Goal: Task Accomplishment & Management: Complete application form

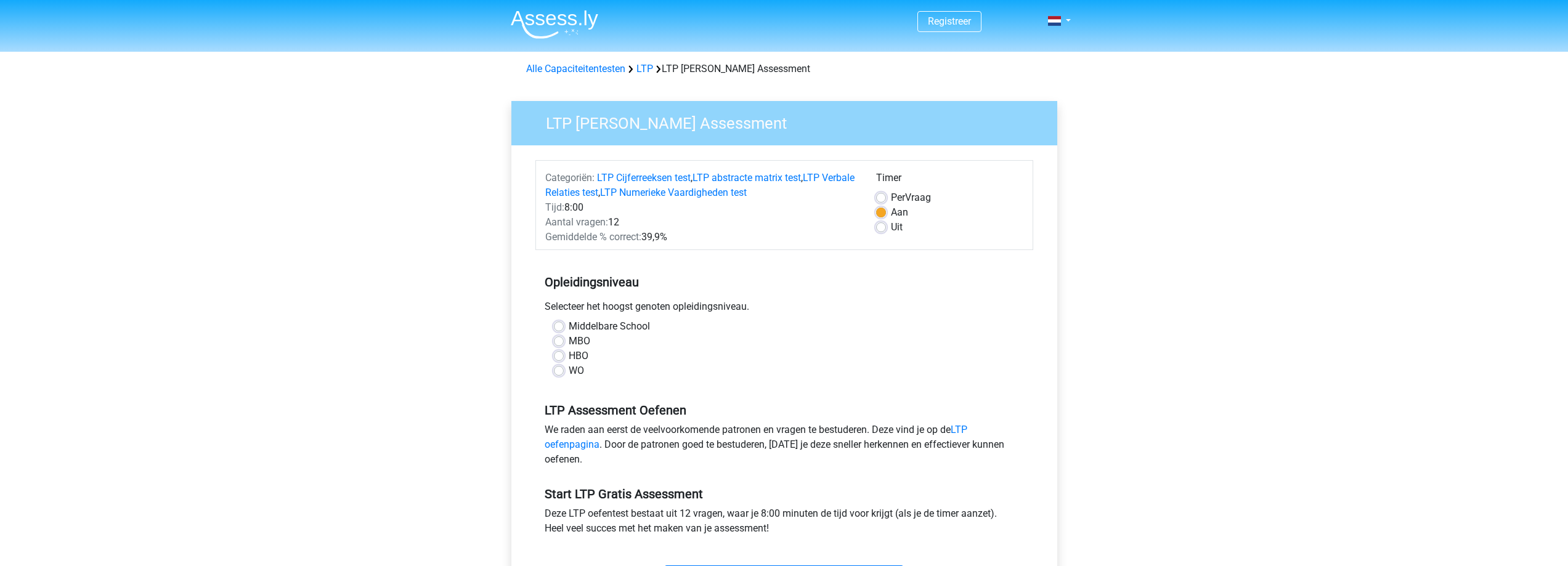
click at [564, 373] on div "WO" at bounding box center [784, 370] width 461 height 15
click at [568, 372] on label "WO" at bounding box center [575, 370] width 15 height 15
click at [559, 372] on input "WO" at bounding box center [558, 369] width 10 height 12
radio input "true"
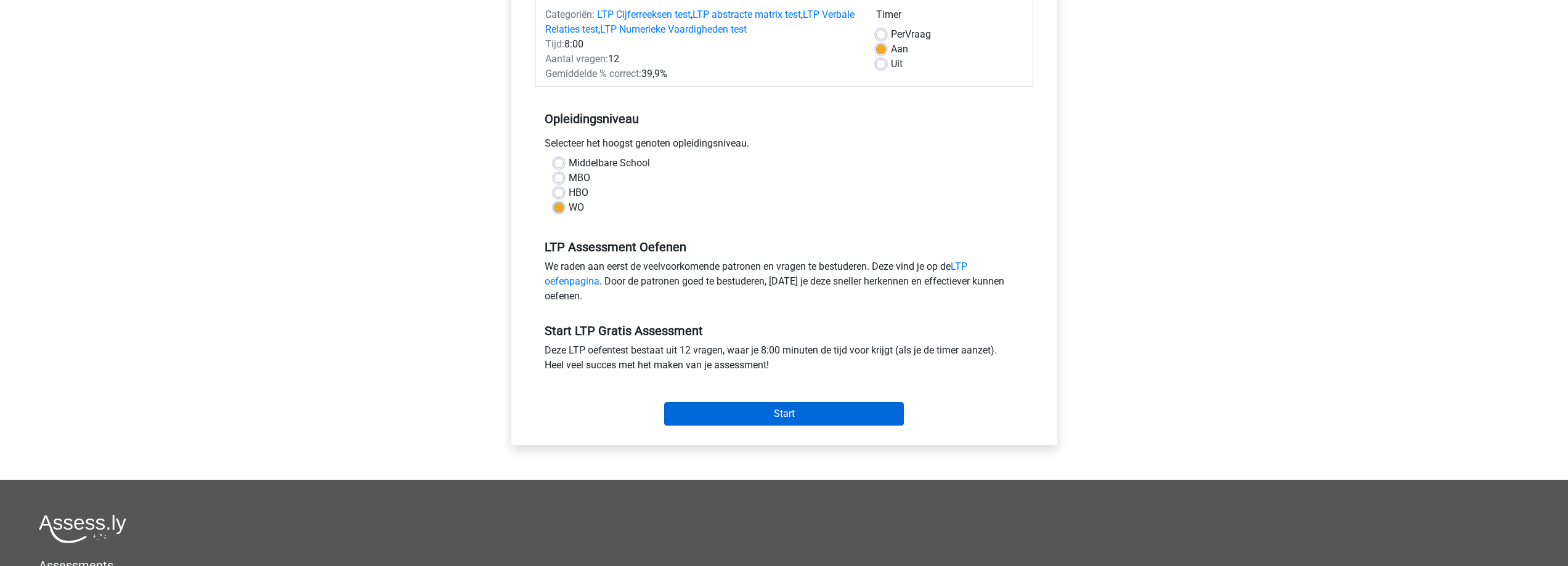
scroll to position [185, 0]
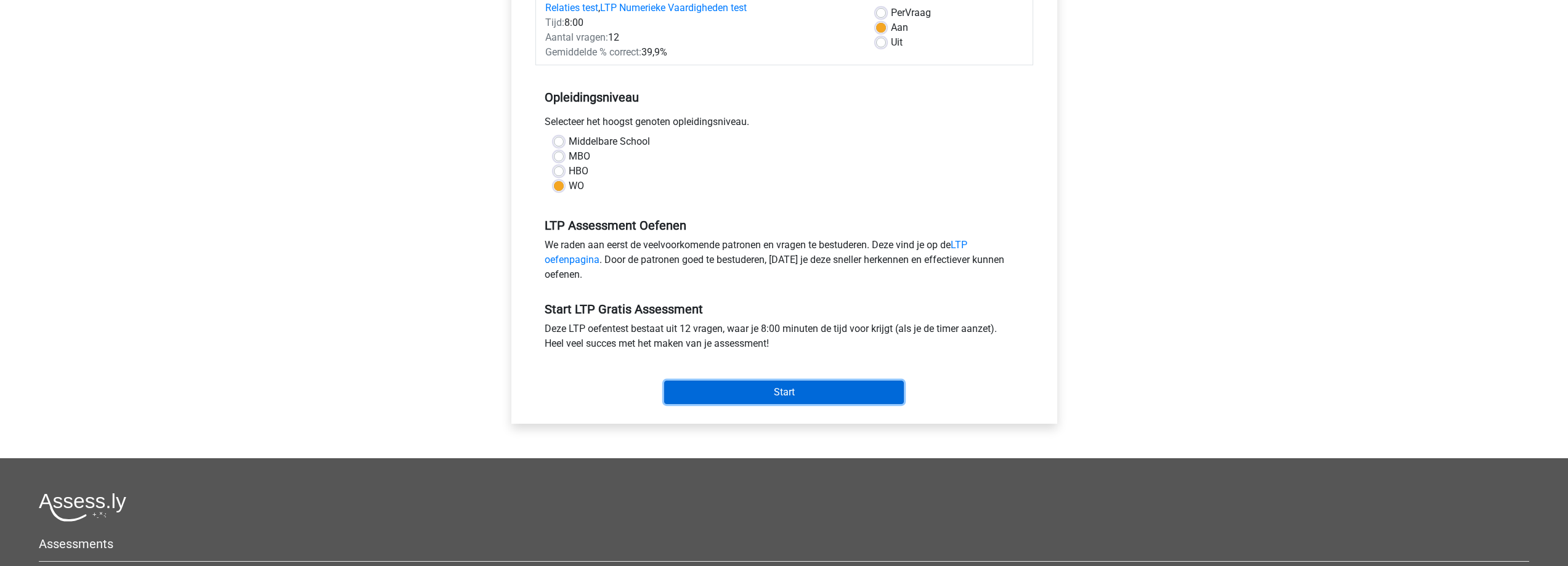
click at [865, 399] on input "Start" at bounding box center [783, 392] width 239 height 24
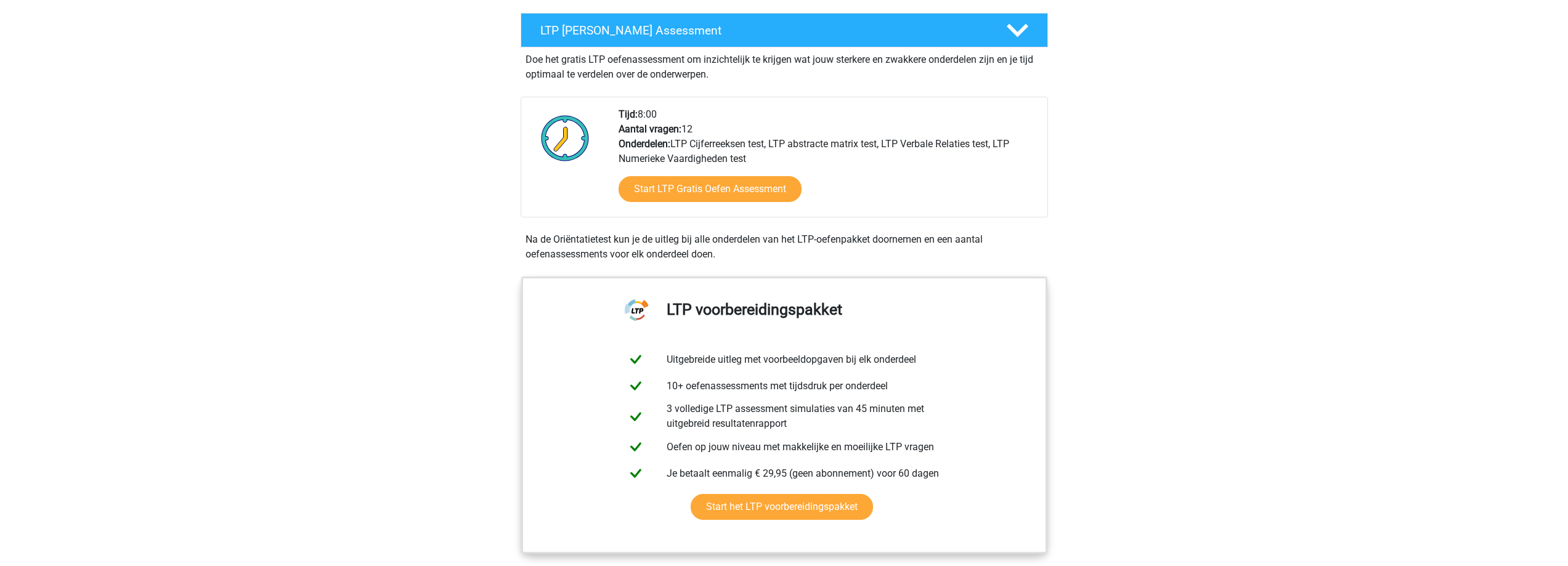
scroll to position [246, 0]
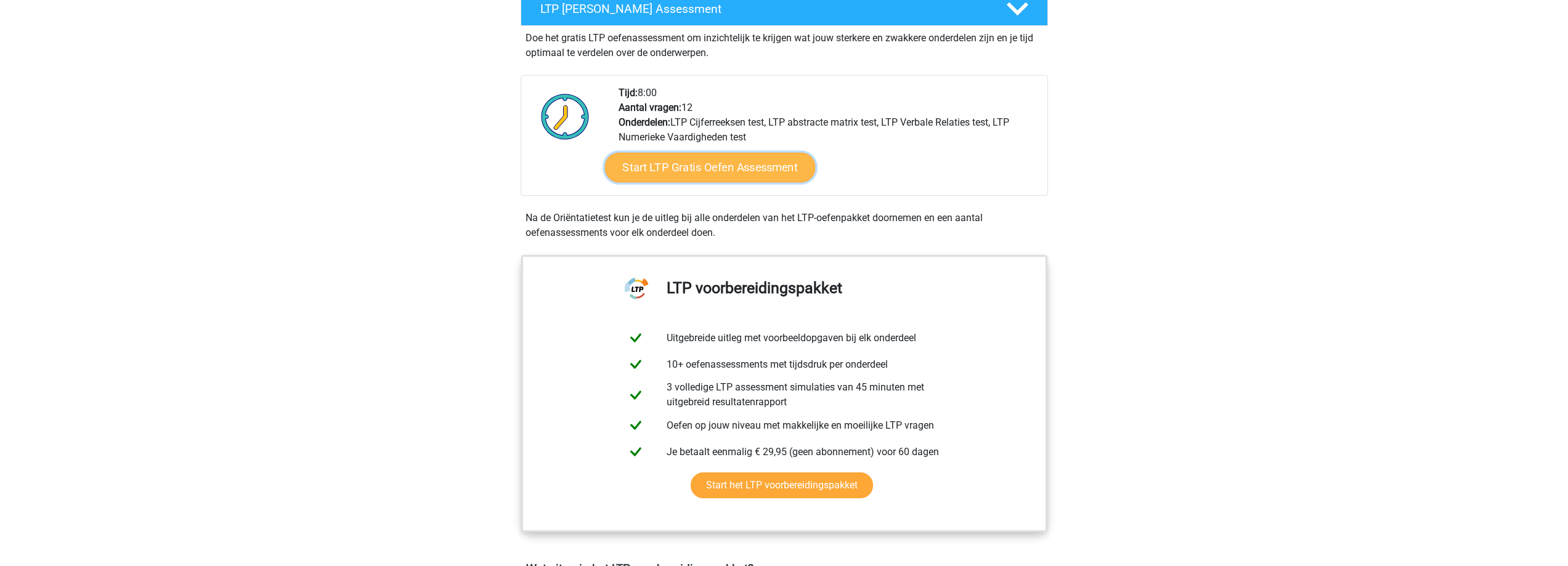
click at [728, 173] on link "Start LTP Gratis Oefen Assessment" at bounding box center [709, 168] width 211 height 30
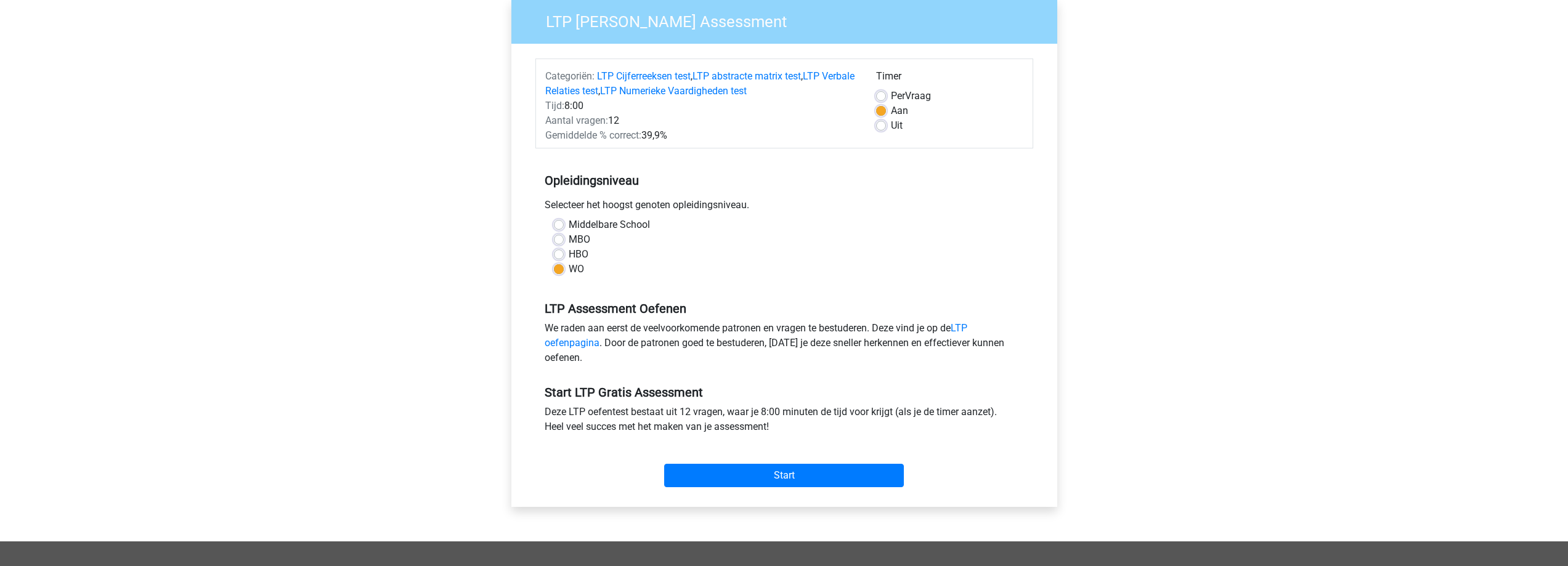
scroll to position [123, 0]
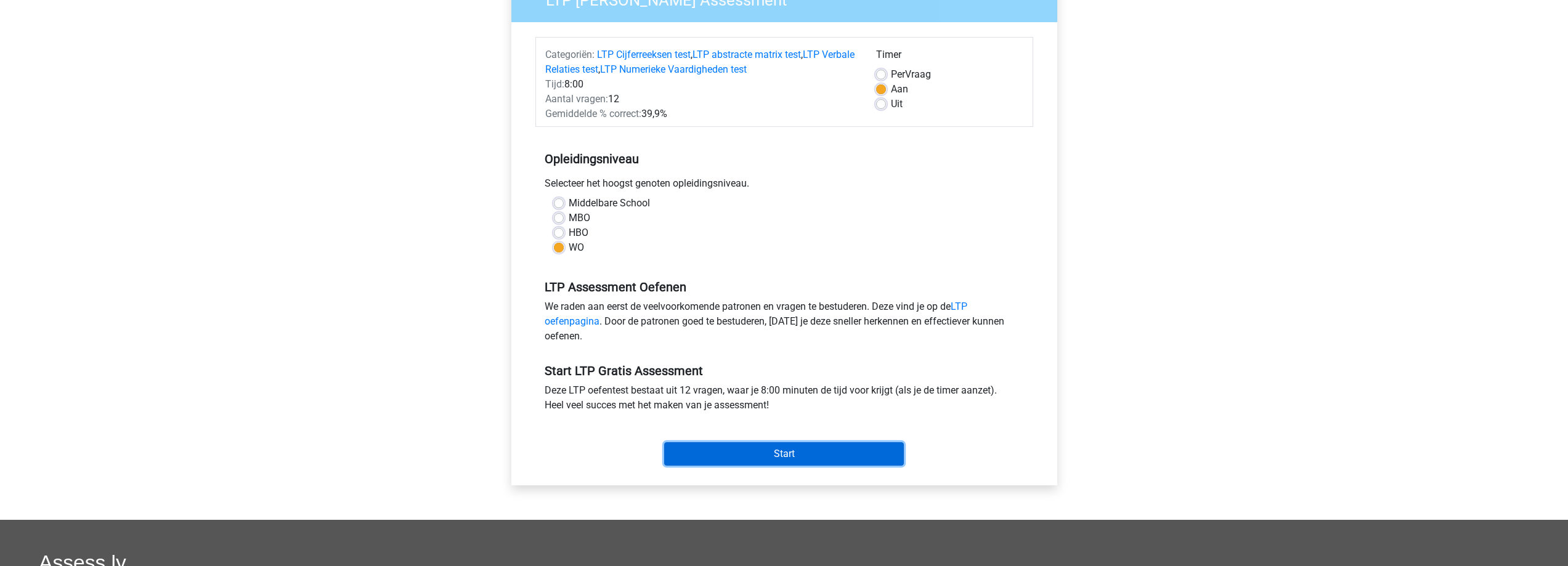
click at [764, 455] on input "Start" at bounding box center [783, 454] width 239 height 24
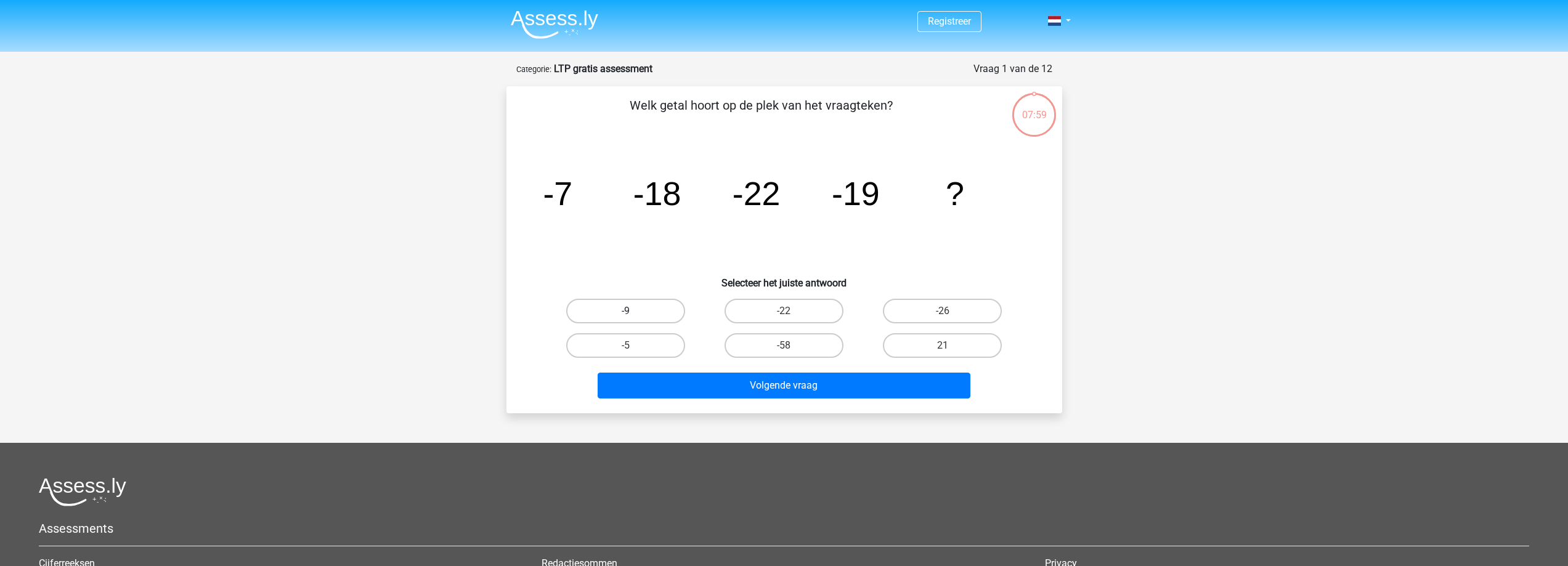
click at [677, 309] on label "-9" at bounding box center [626, 311] width 119 height 25
click at [633, 311] on input "-9" at bounding box center [629, 315] width 8 height 8
radio input "true"
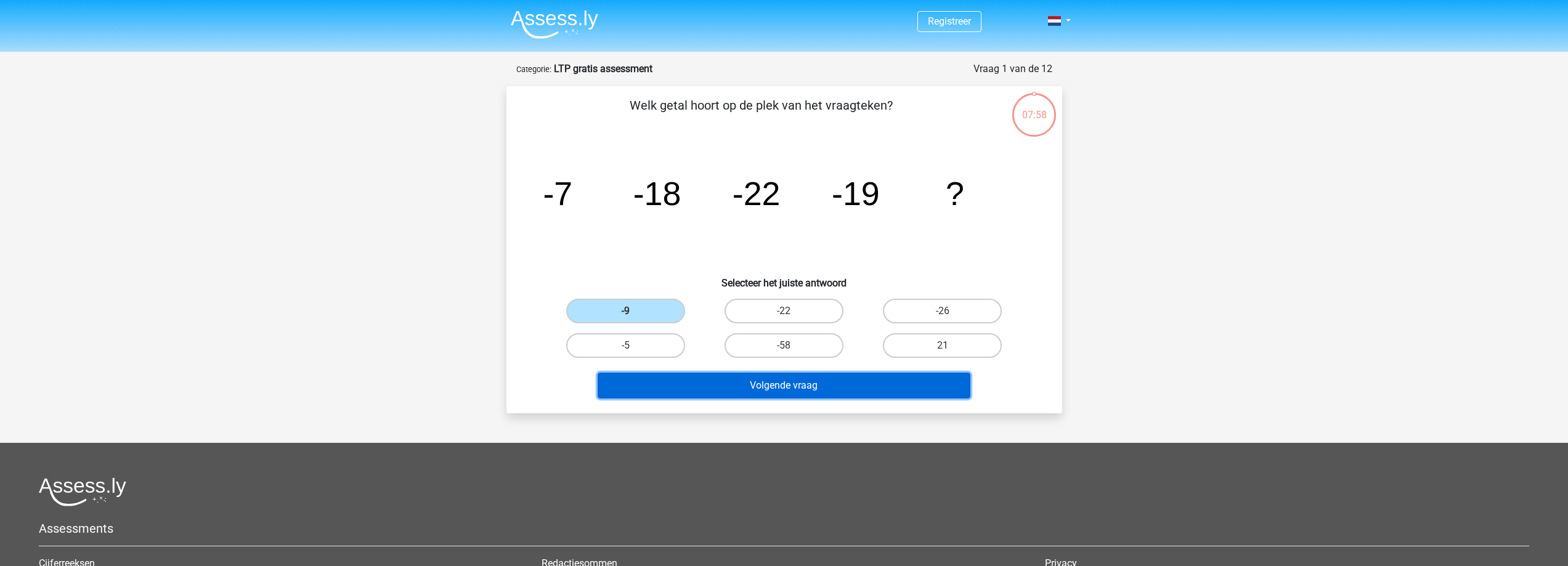
click at [754, 385] on button "Volgende vraag" at bounding box center [783, 385] width 373 height 26
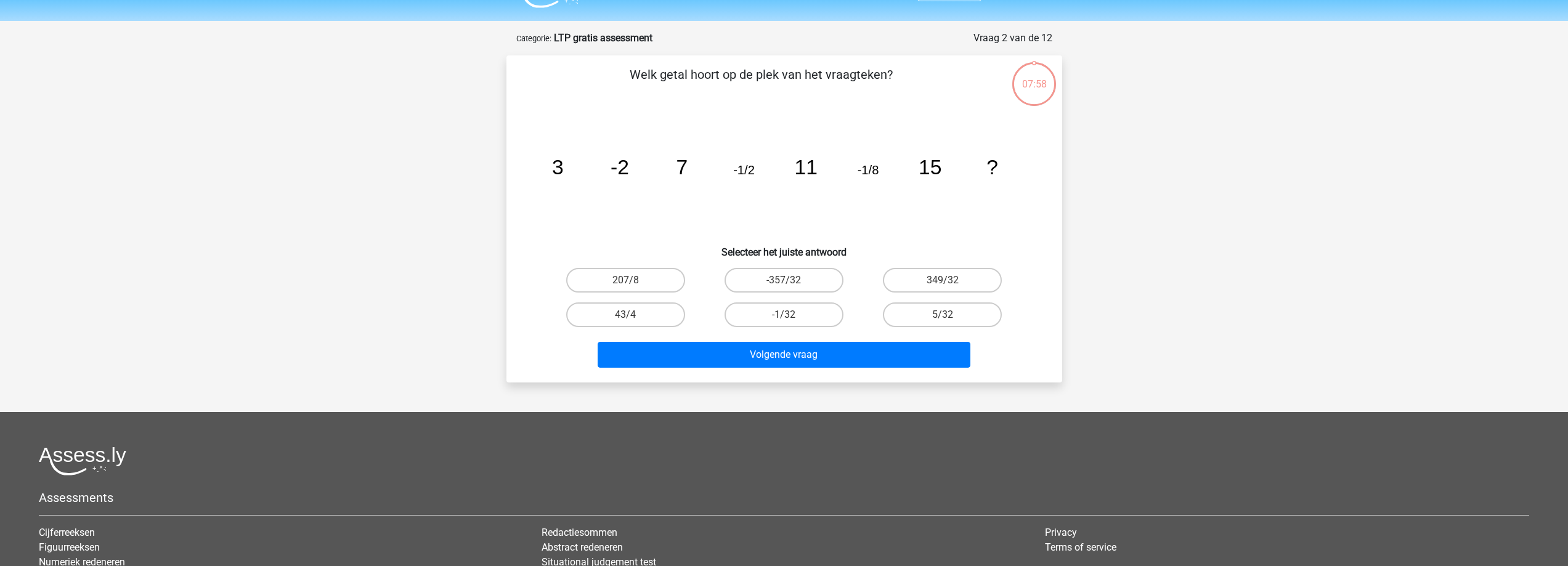
scroll to position [62, 0]
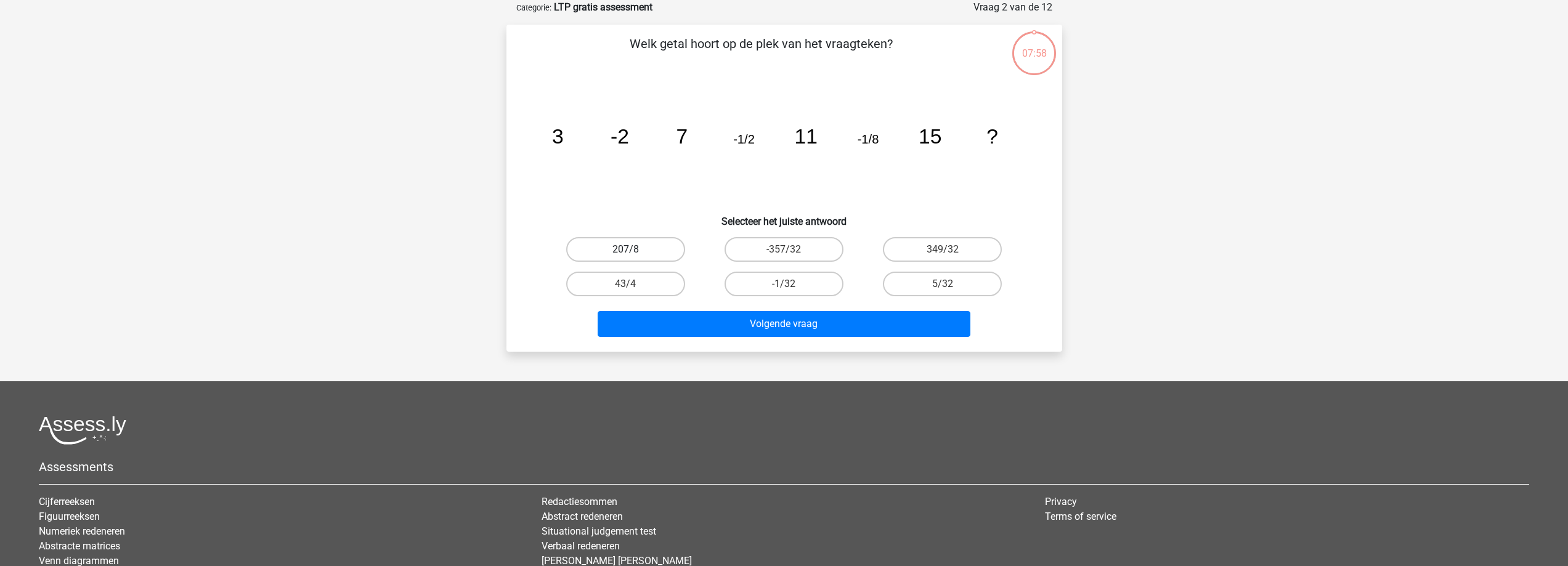
click at [661, 250] on label "207/8" at bounding box center [626, 249] width 119 height 25
click at [633, 250] on input "207/8" at bounding box center [629, 253] width 8 height 8
radio input "true"
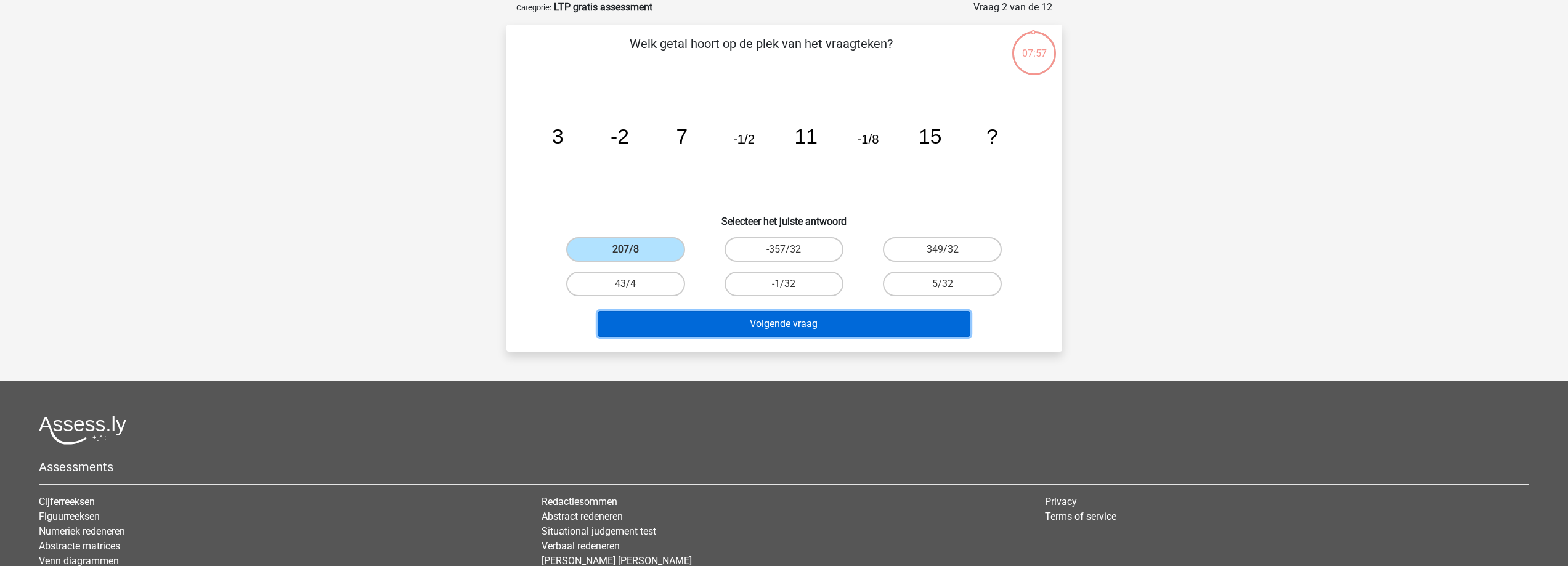
click at [686, 326] on button "Volgende vraag" at bounding box center [783, 324] width 373 height 26
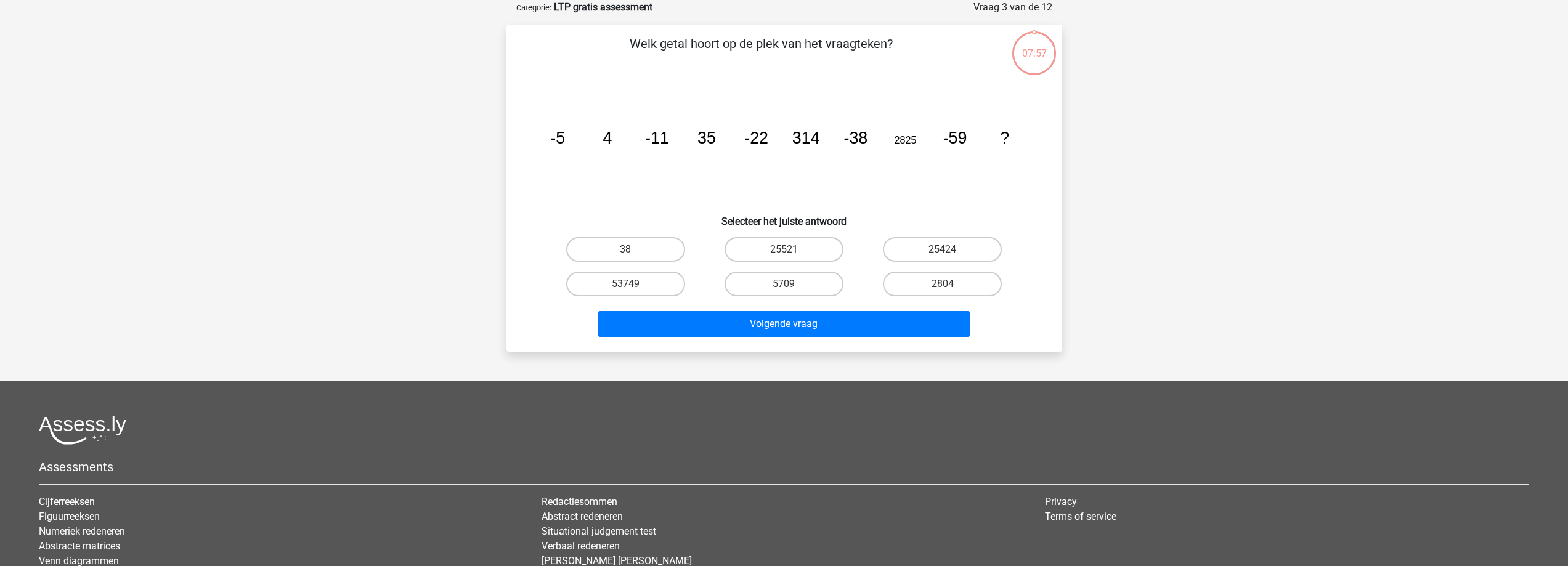
click at [669, 251] on label "38" at bounding box center [626, 249] width 119 height 25
click at [633, 251] on input "38" at bounding box center [629, 253] width 8 height 8
radio input "true"
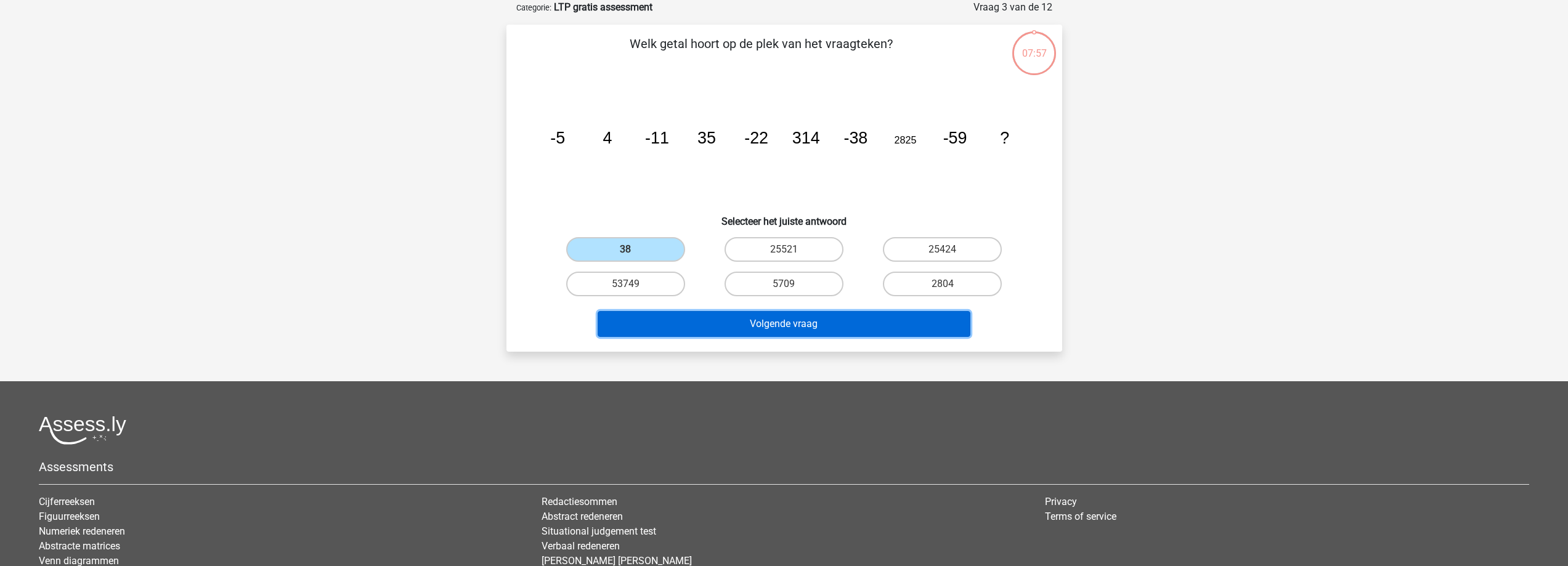
click at [683, 330] on button "Volgende vraag" at bounding box center [783, 324] width 373 height 26
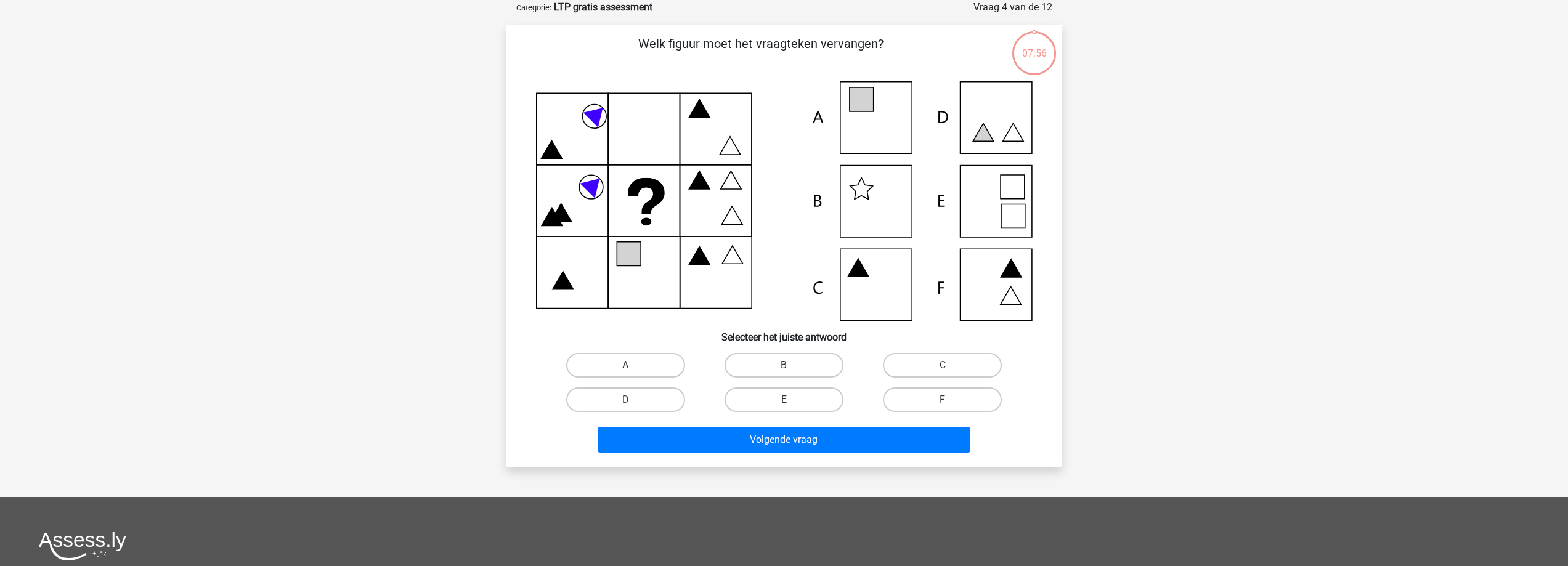
click at [659, 252] on icon at bounding box center [784, 201] width 497 height 239
click at [669, 368] on label "A" at bounding box center [626, 364] width 119 height 25
click at [633, 368] on input "A" at bounding box center [629, 369] width 8 height 8
radio input "true"
click at [672, 457] on div "Volgende vraag" at bounding box center [784, 442] width 476 height 31
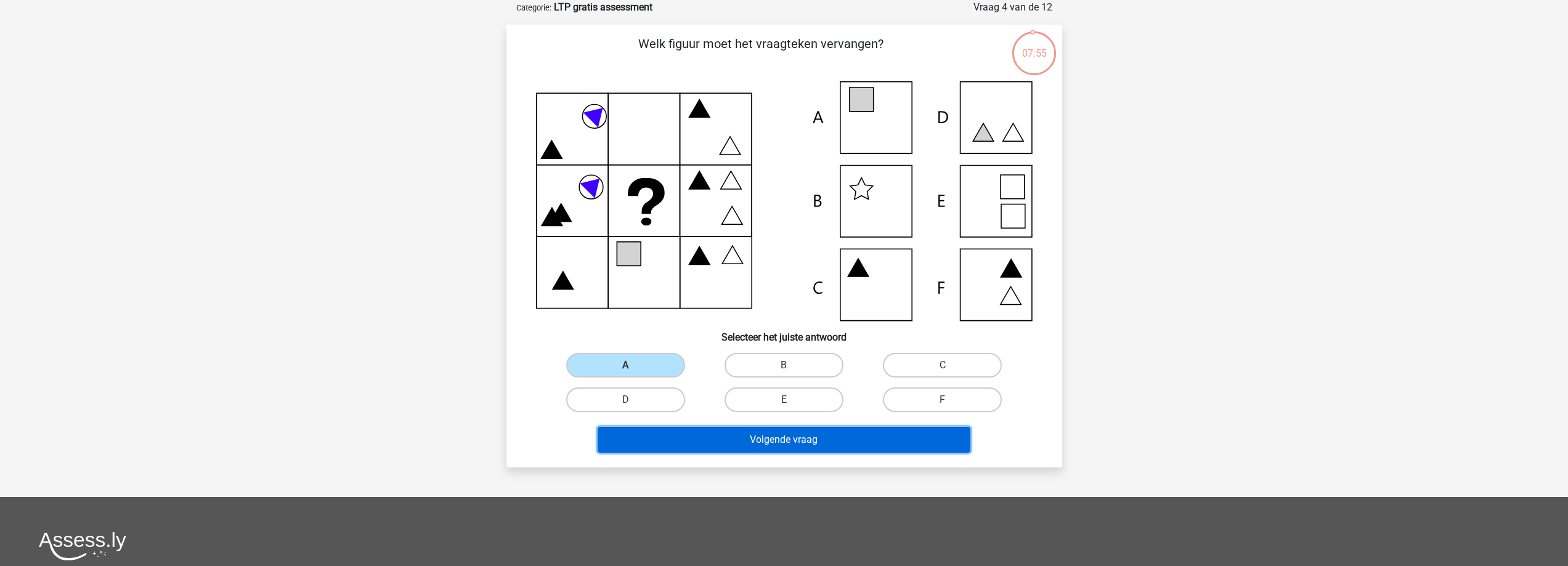
click at [672, 433] on button "Volgende vraag" at bounding box center [783, 440] width 373 height 26
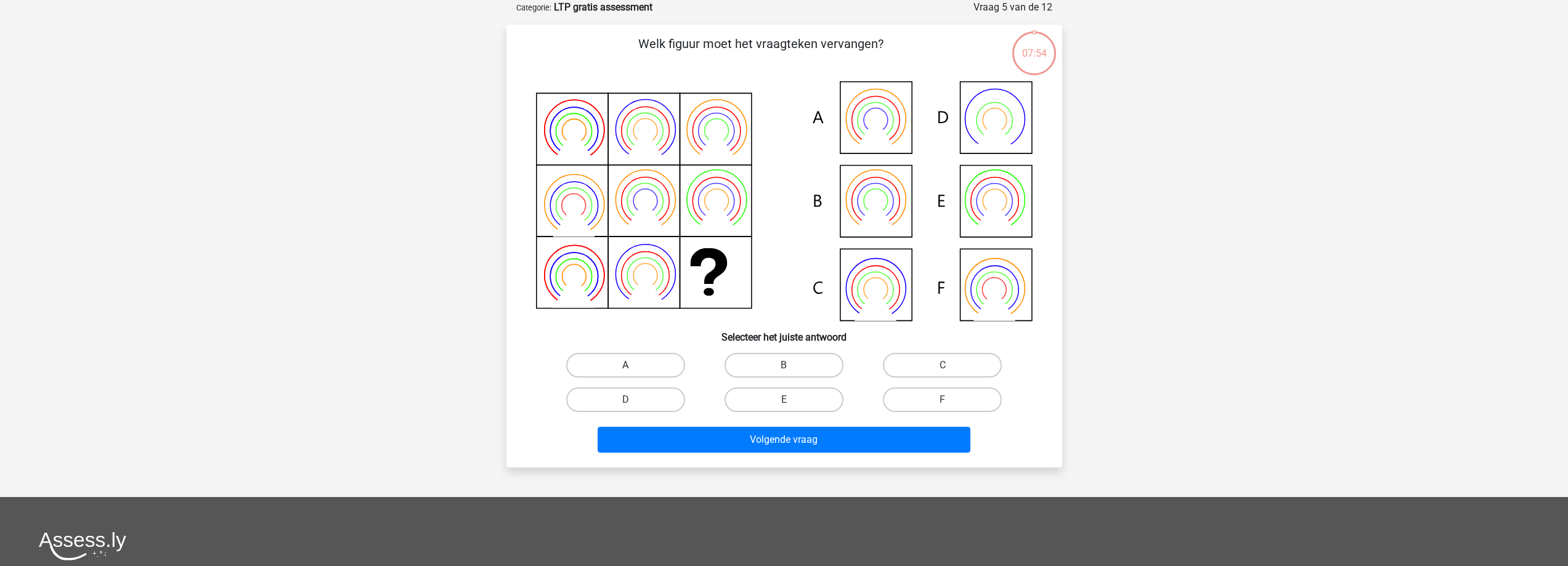
click at [642, 358] on label "A" at bounding box center [626, 364] width 119 height 25
click at [633, 365] on input "A" at bounding box center [629, 369] width 8 height 8
radio input "true"
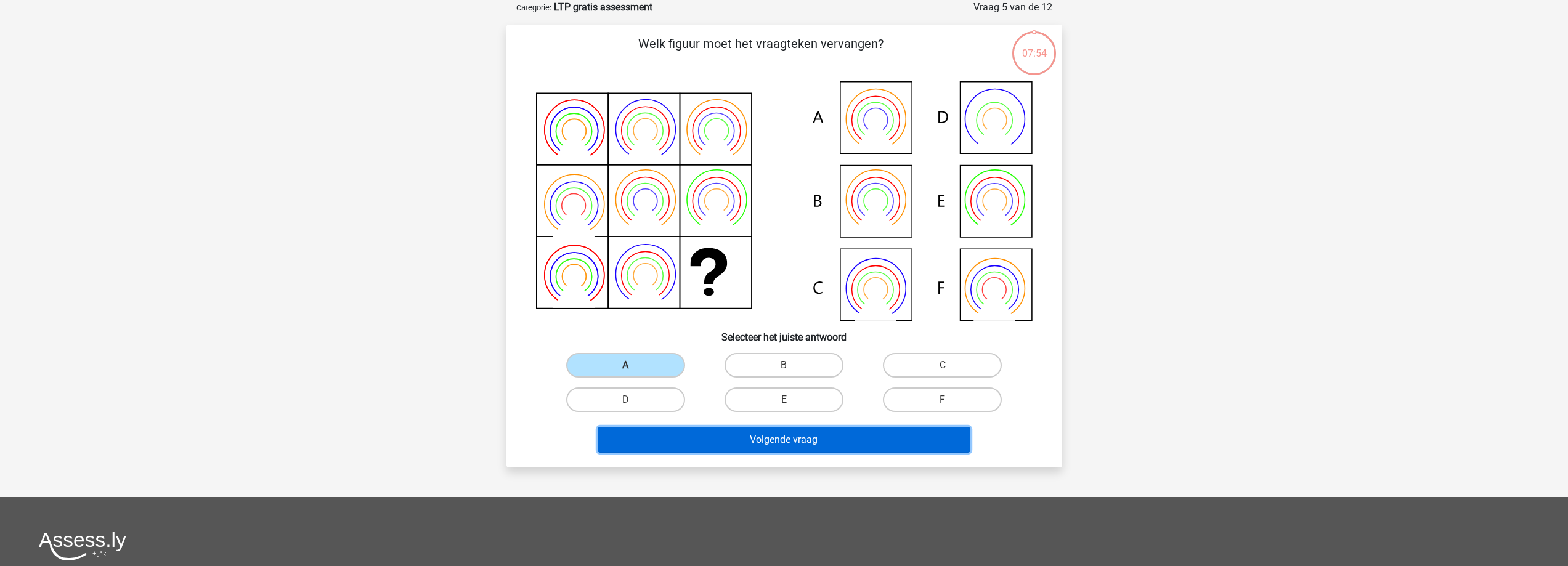
click at [657, 441] on button "Volgende vraag" at bounding box center [783, 440] width 373 height 26
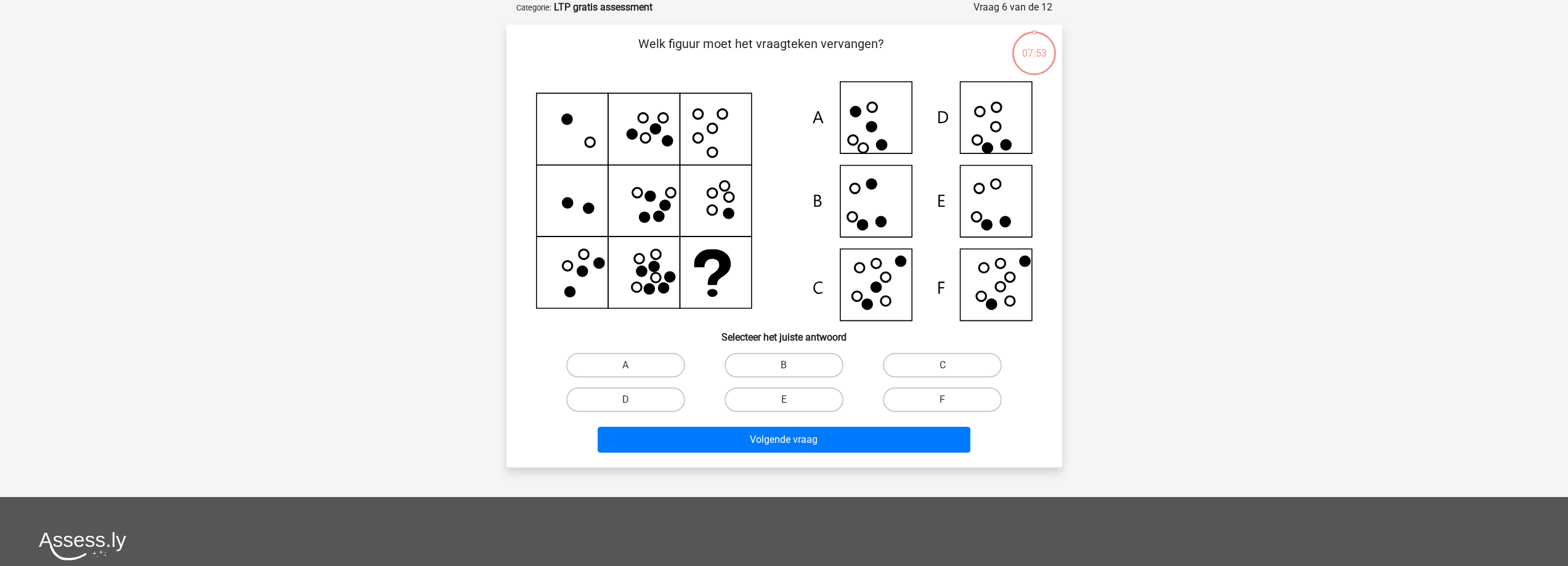
click at [642, 373] on label "A" at bounding box center [626, 364] width 119 height 25
click at [633, 373] on input "A" at bounding box center [629, 369] width 8 height 8
radio input "true"
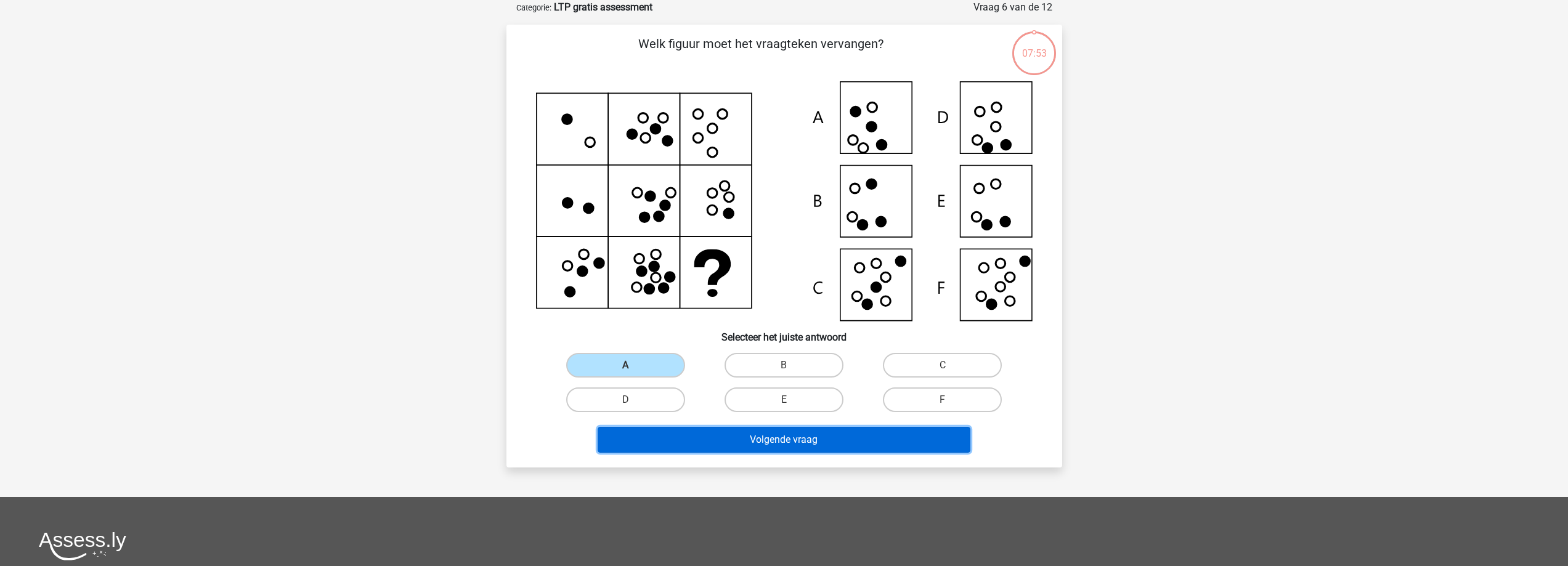
click at [668, 436] on button "Volgende vraag" at bounding box center [783, 440] width 373 height 26
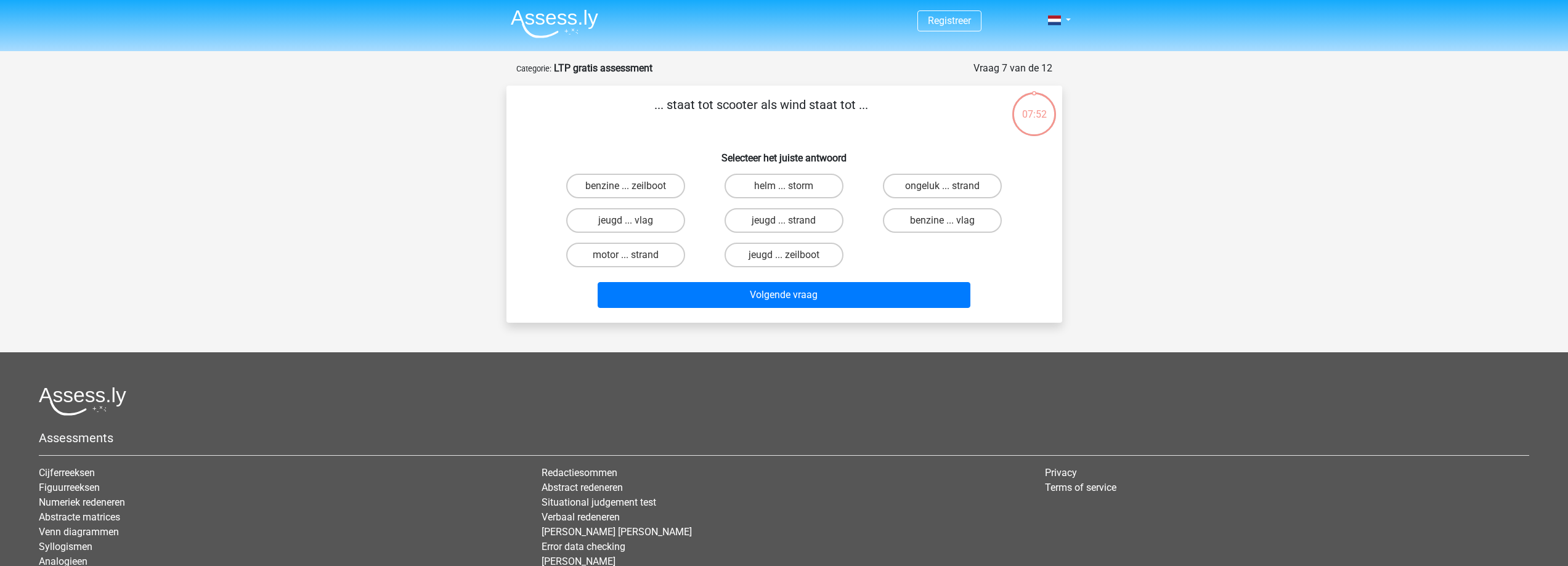
scroll to position [0, 0]
click at [582, 186] on label "benzine ... zeilboot" at bounding box center [626, 186] width 119 height 25
click at [625, 187] on input "benzine ... zeilboot" at bounding box center [629, 191] width 8 height 8
radio input "true"
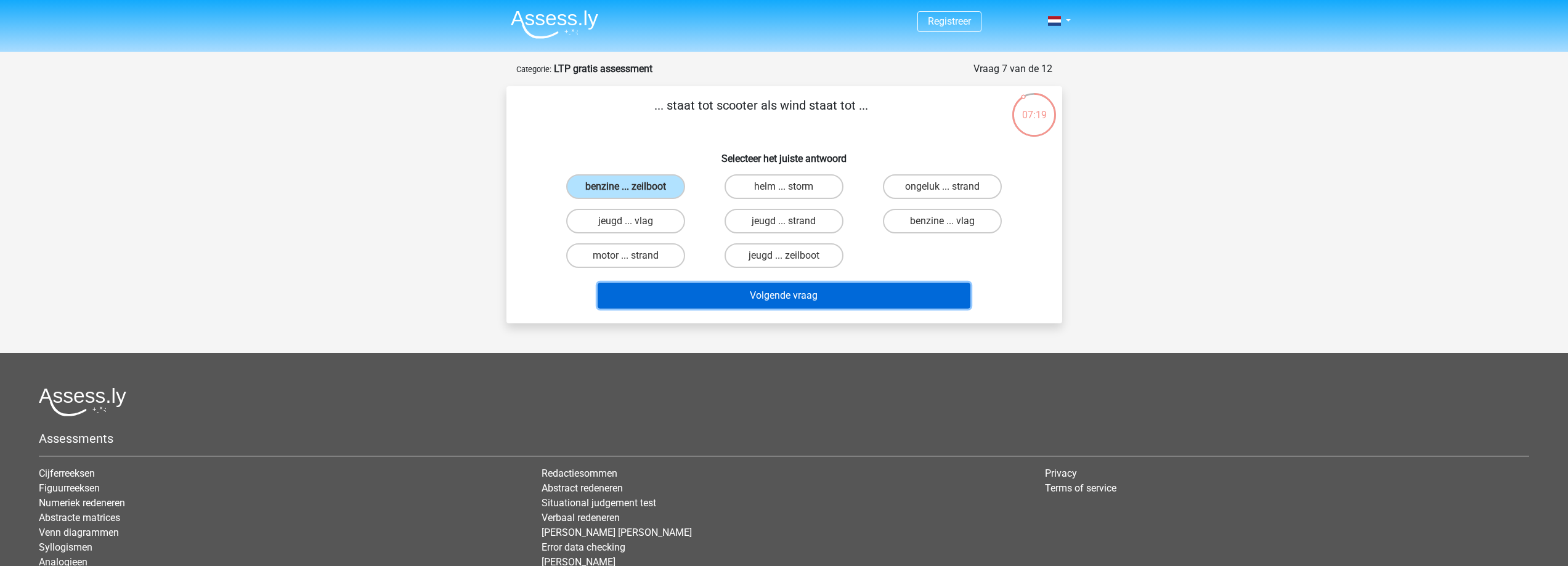
click at [812, 296] on button "Volgende vraag" at bounding box center [783, 296] width 373 height 26
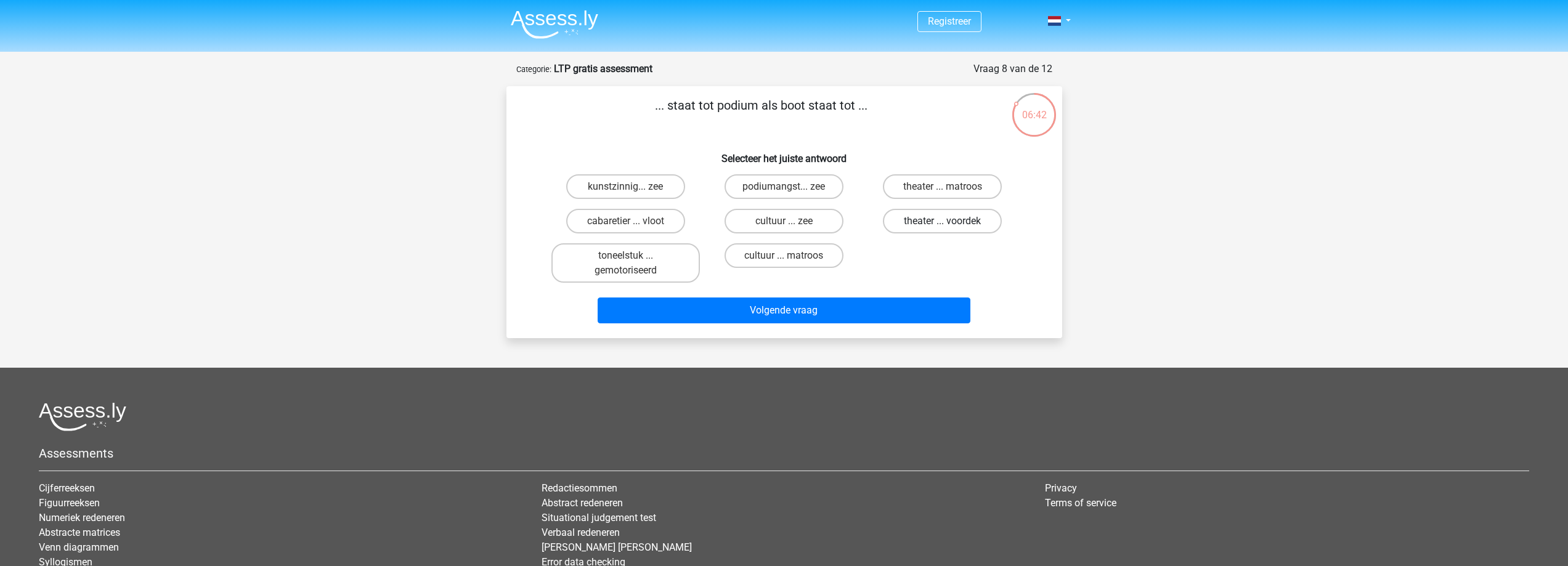
click at [920, 214] on label "theater ... voordek" at bounding box center [942, 220] width 119 height 25
click at [943, 221] on input "theater ... voordek" at bounding box center [947, 225] width 8 height 8
radio input "true"
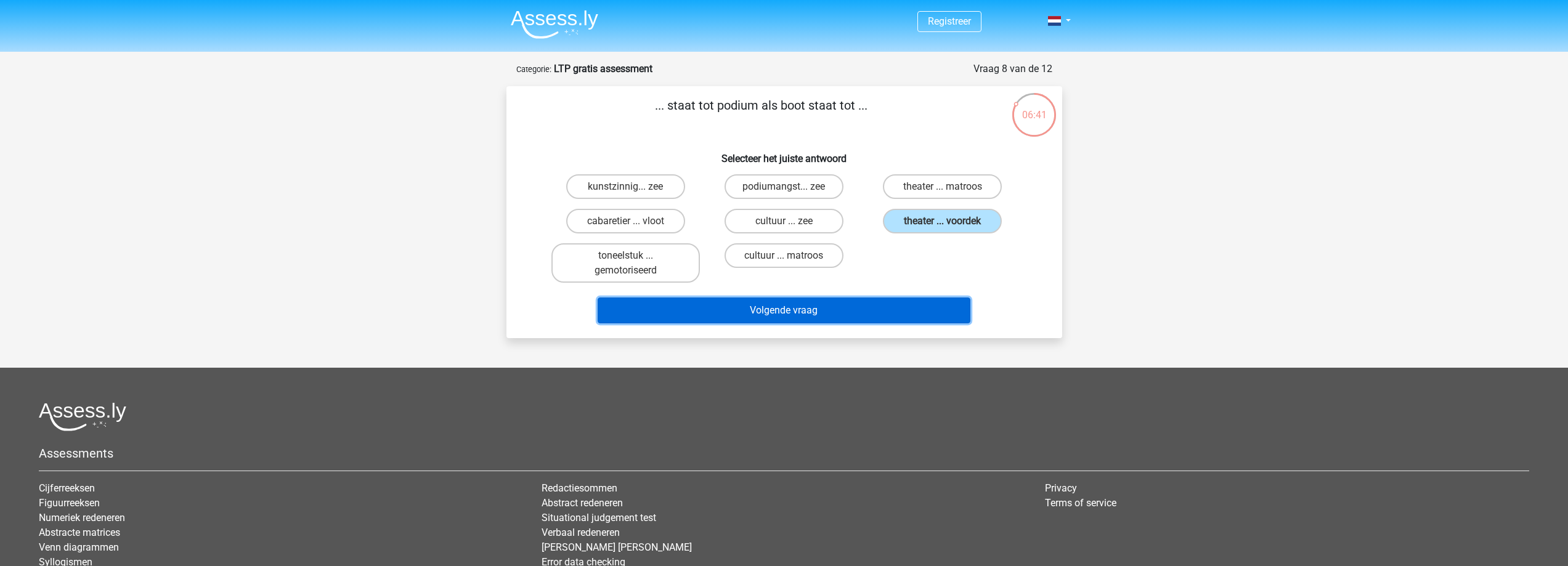
click at [887, 308] on button "Volgende vraag" at bounding box center [783, 310] width 373 height 26
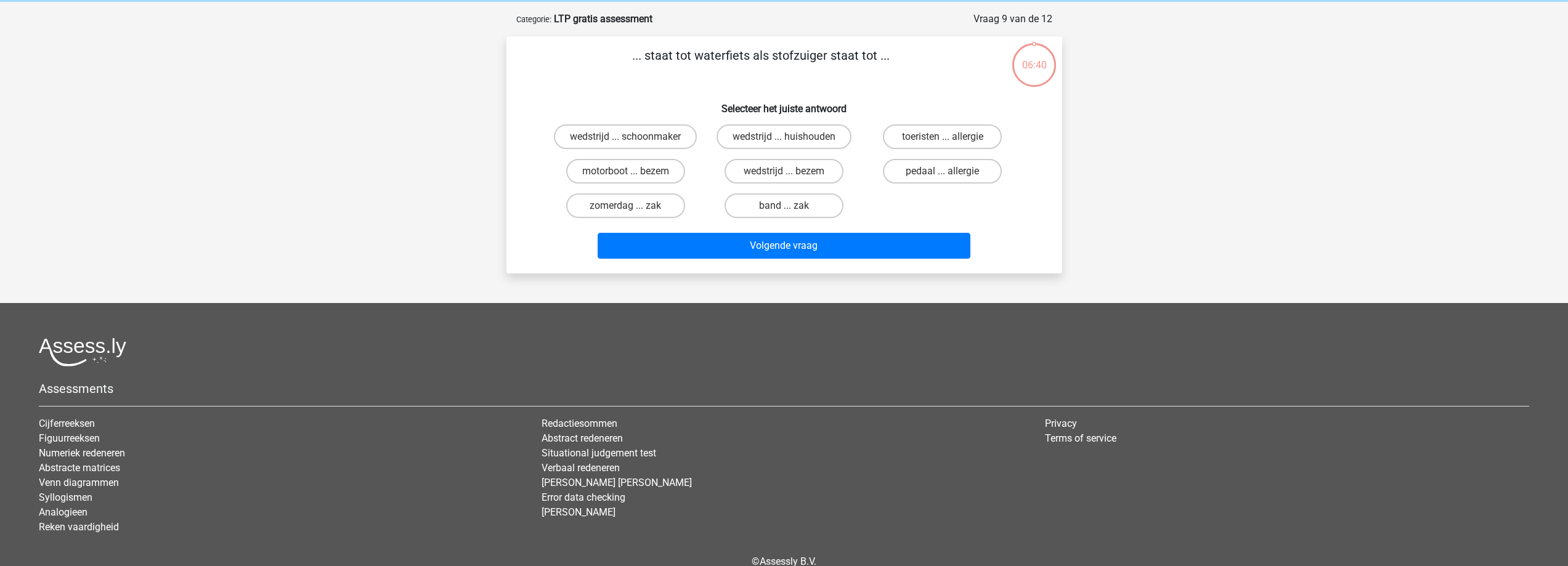
scroll to position [62, 0]
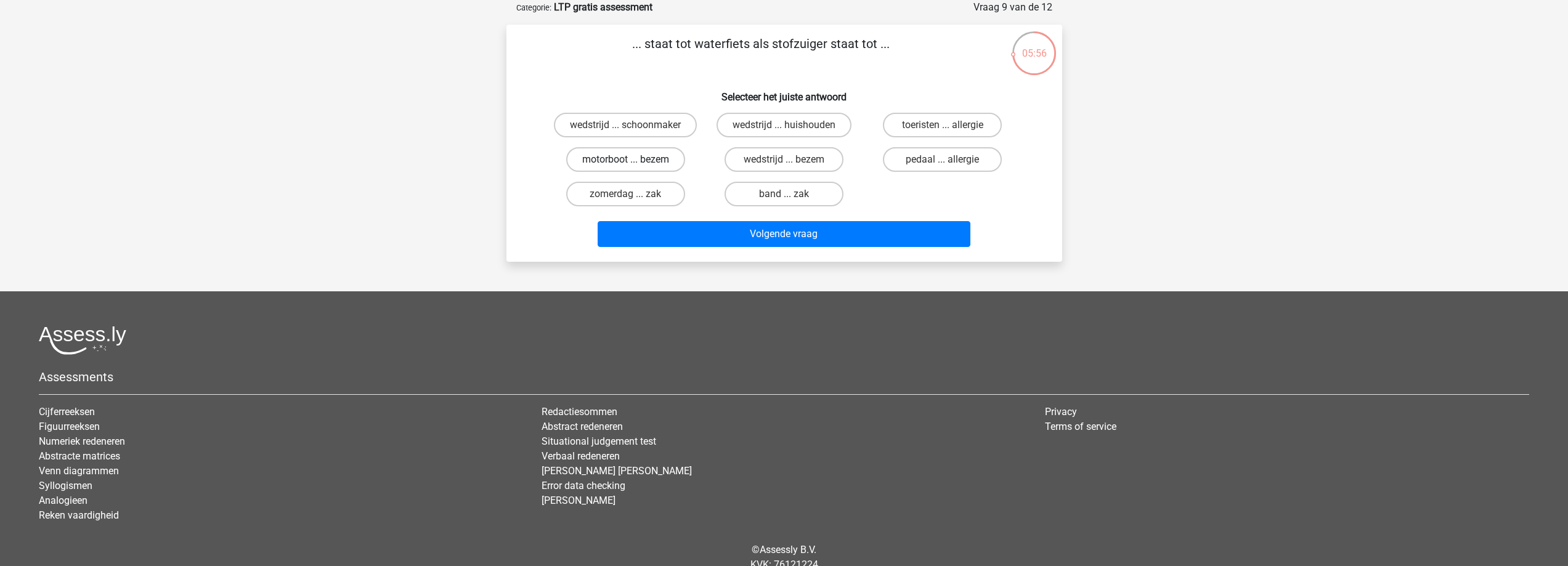
click at [649, 158] on label "motorboot ... bezem" at bounding box center [626, 159] width 119 height 25
click at [633, 160] on input "motorboot ... bezem" at bounding box center [629, 164] width 8 height 8
radio input "true"
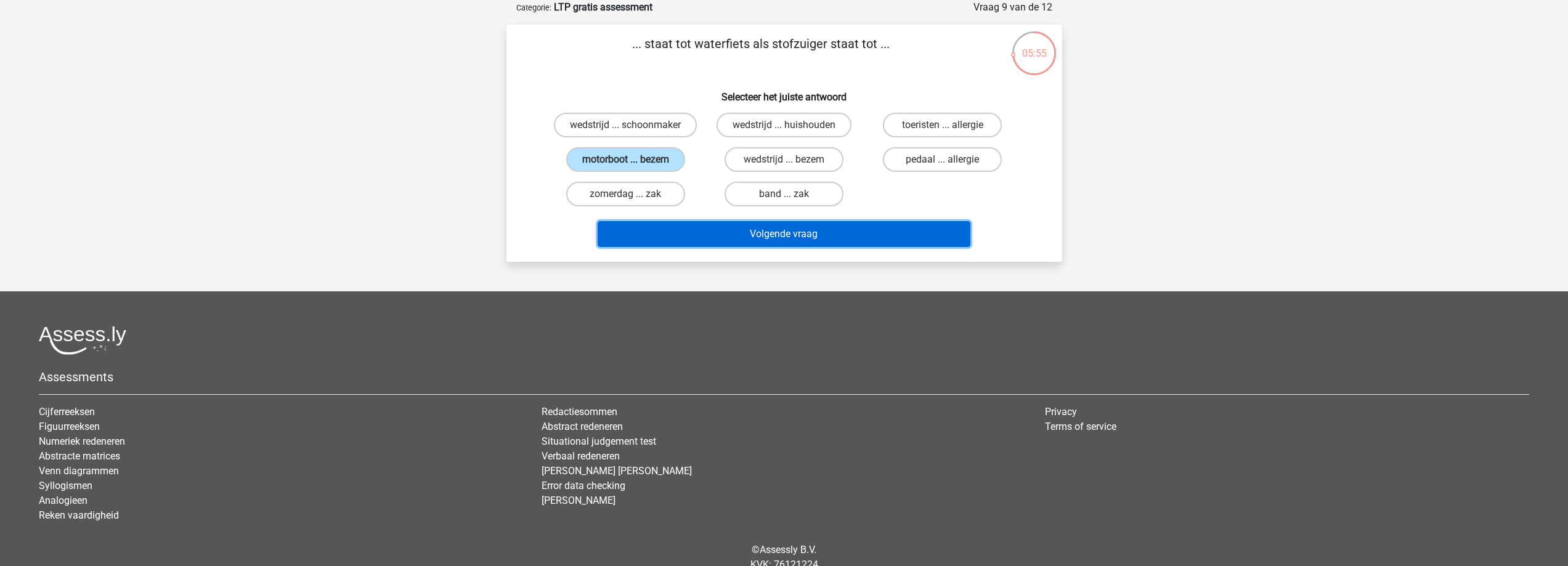
click at [722, 237] on button "Volgende vraag" at bounding box center [783, 234] width 373 height 26
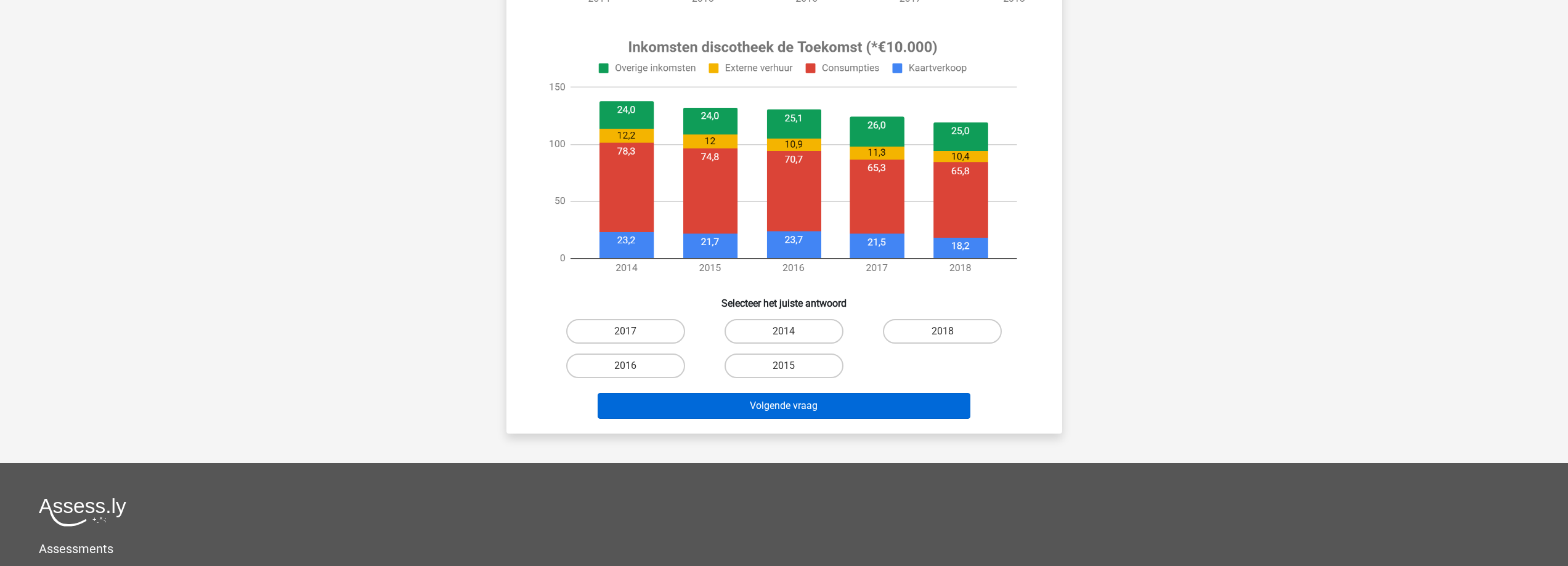
scroll to position [431, 0]
click at [821, 412] on button "Volgende vraag" at bounding box center [783, 406] width 373 height 26
click at [821, 388] on div "Volgende vraag" at bounding box center [784, 403] width 517 height 41
click at [821, 360] on label "2015" at bounding box center [784, 365] width 119 height 25
click at [792, 366] on input "2015" at bounding box center [788, 370] width 8 height 8
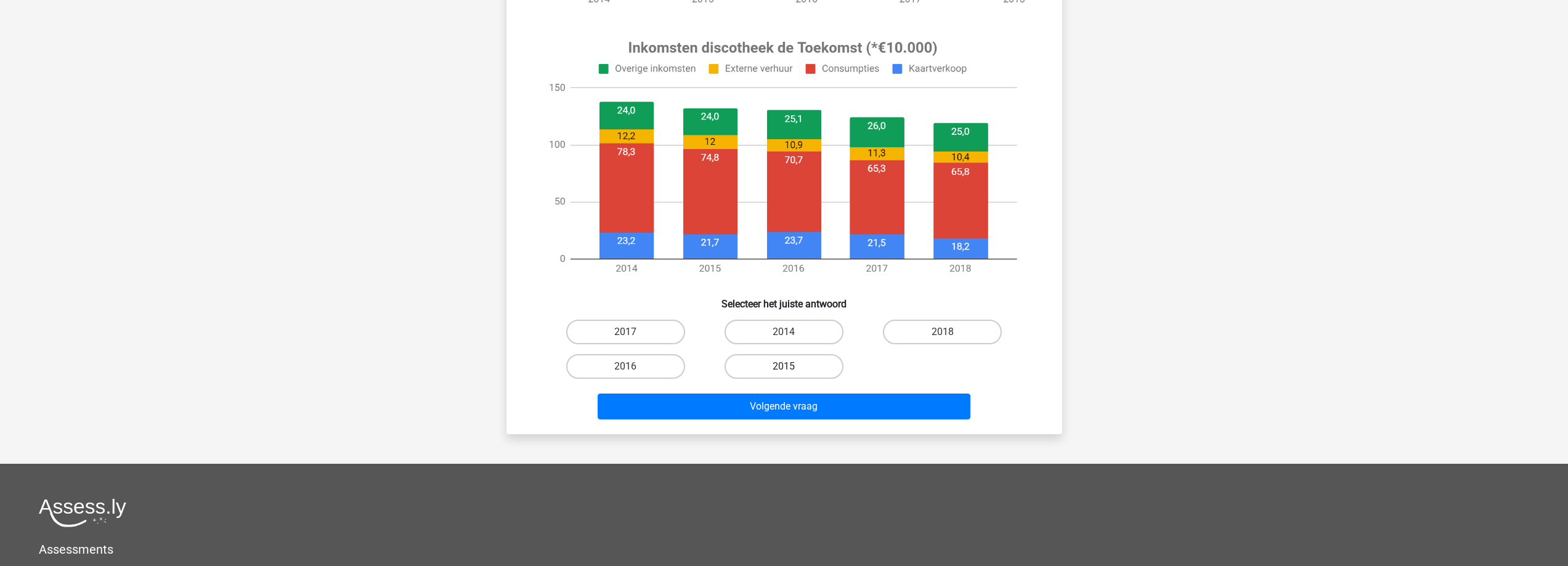
radio input "true"
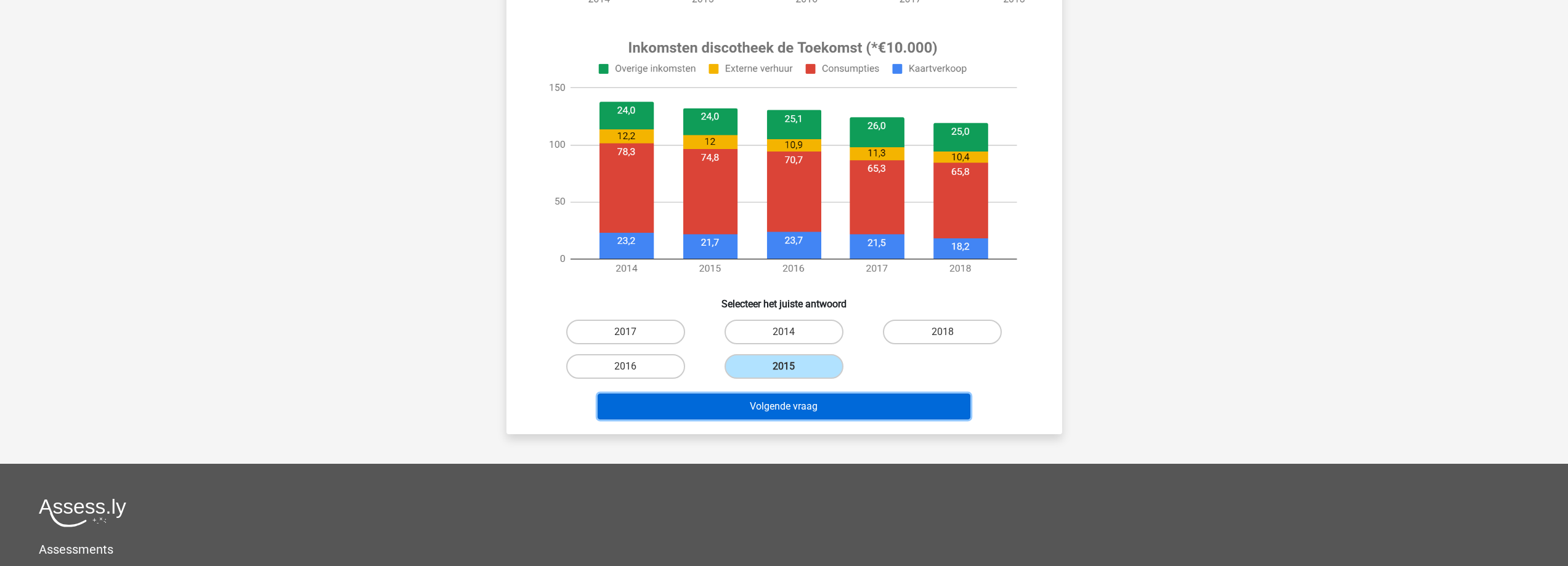
click at [813, 401] on button "Volgende vraag" at bounding box center [783, 406] width 373 height 26
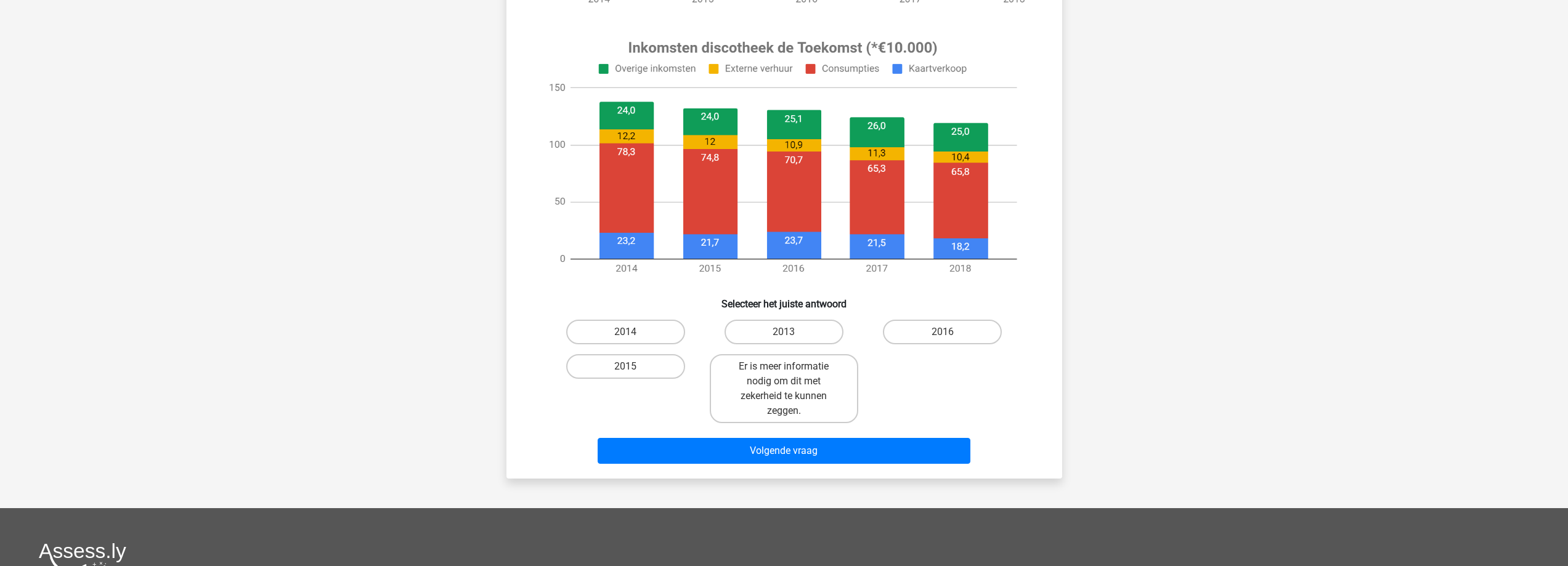
click at [630, 336] on input "2014" at bounding box center [629, 336] width 8 height 8
radio input "true"
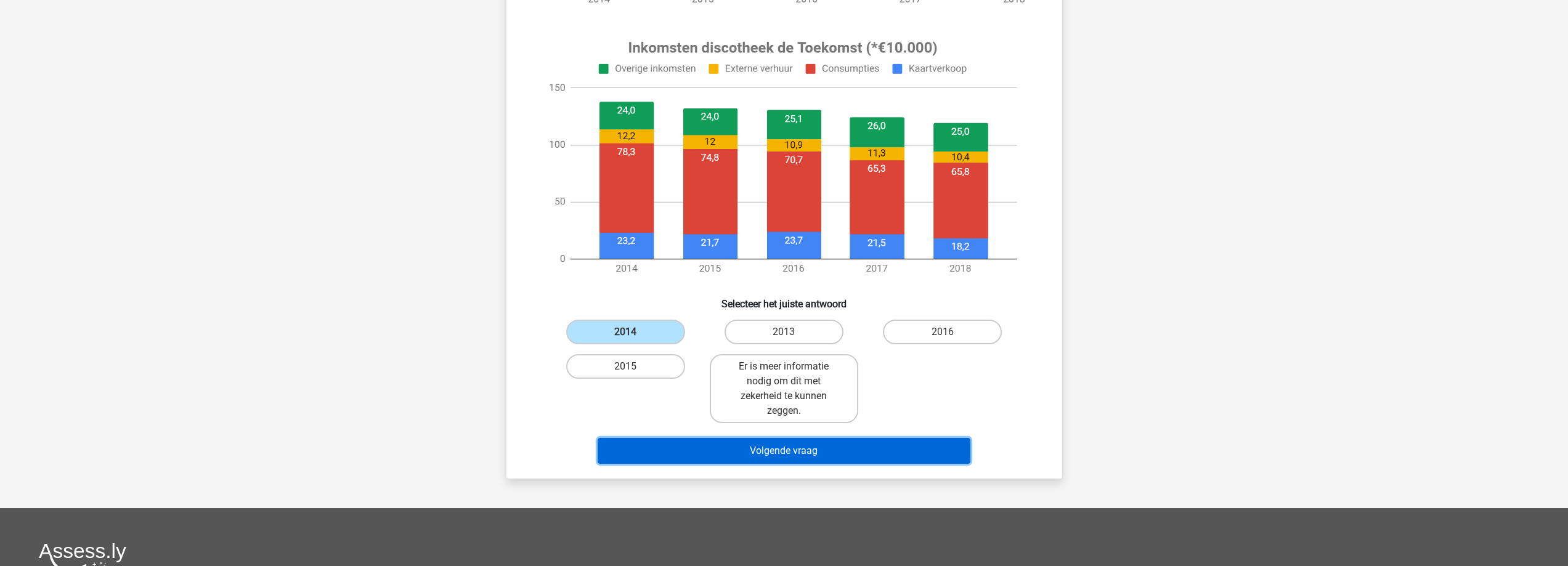
click at [651, 457] on button "Volgende vraag" at bounding box center [783, 451] width 373 height 26
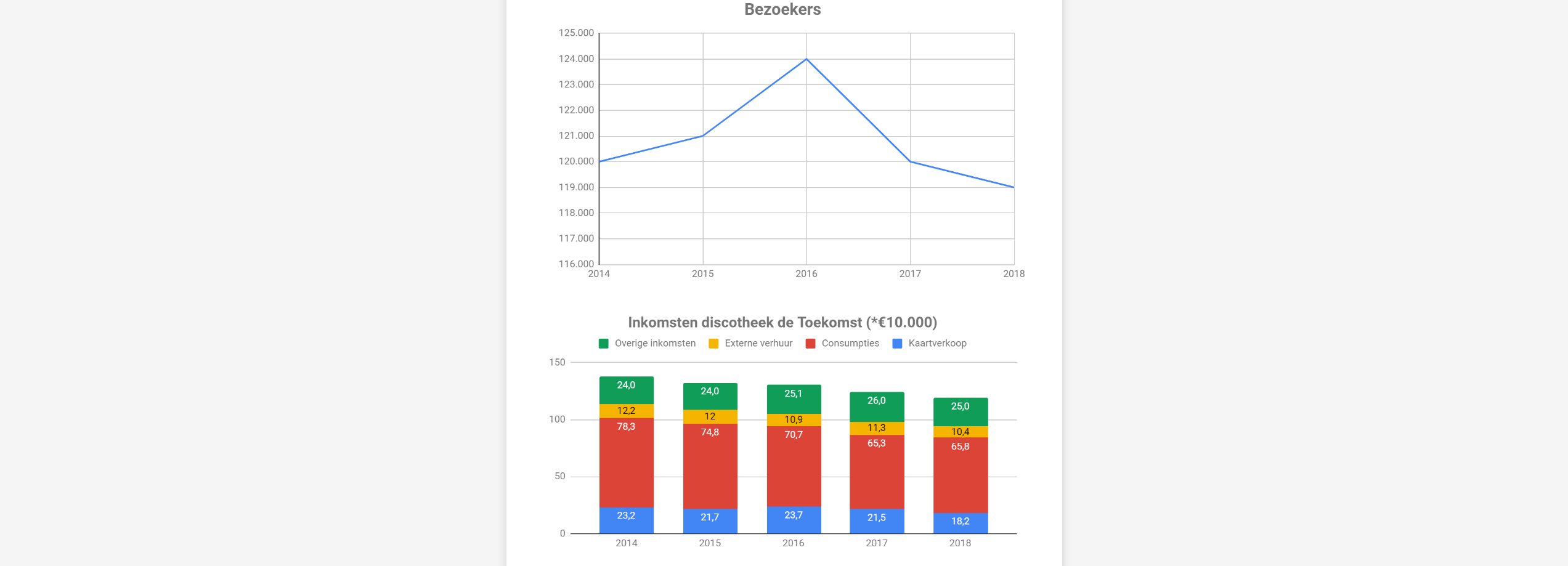
scroll to position [369, 0]
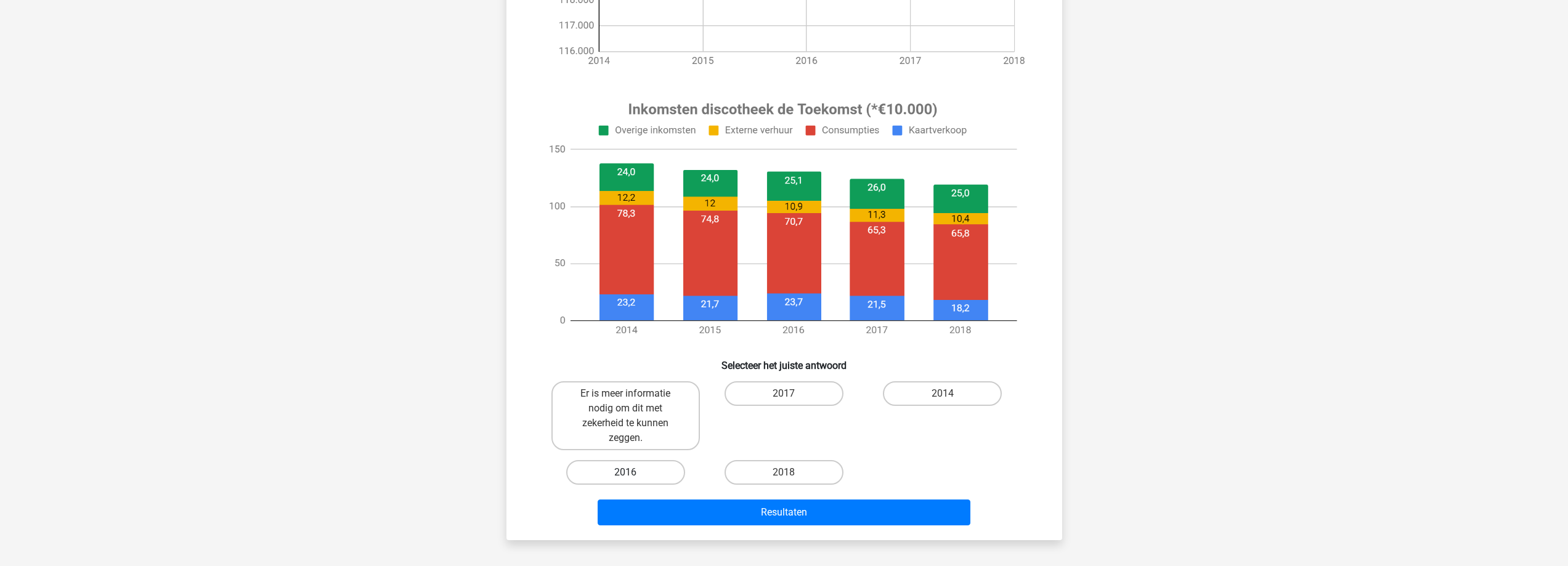
click at [653, 460] on label "2016" at bounding box center [626, 472] width 119 height 25
click at [633, 472] on input "2016" at bounding box center [629, 476] width 8 height 8
radio input "true"
click at [656, 408] on label "Er is meer informatie nodig om dit met zekerheid te kunnen zeggen." at bounding box center [625, 415] width 148 height 69
click at [633, 401] on input "Er is meer informatie nodig om dit met zekerheid te kunnen zeggen." at bounding box center [629, 397] width 8 height 8
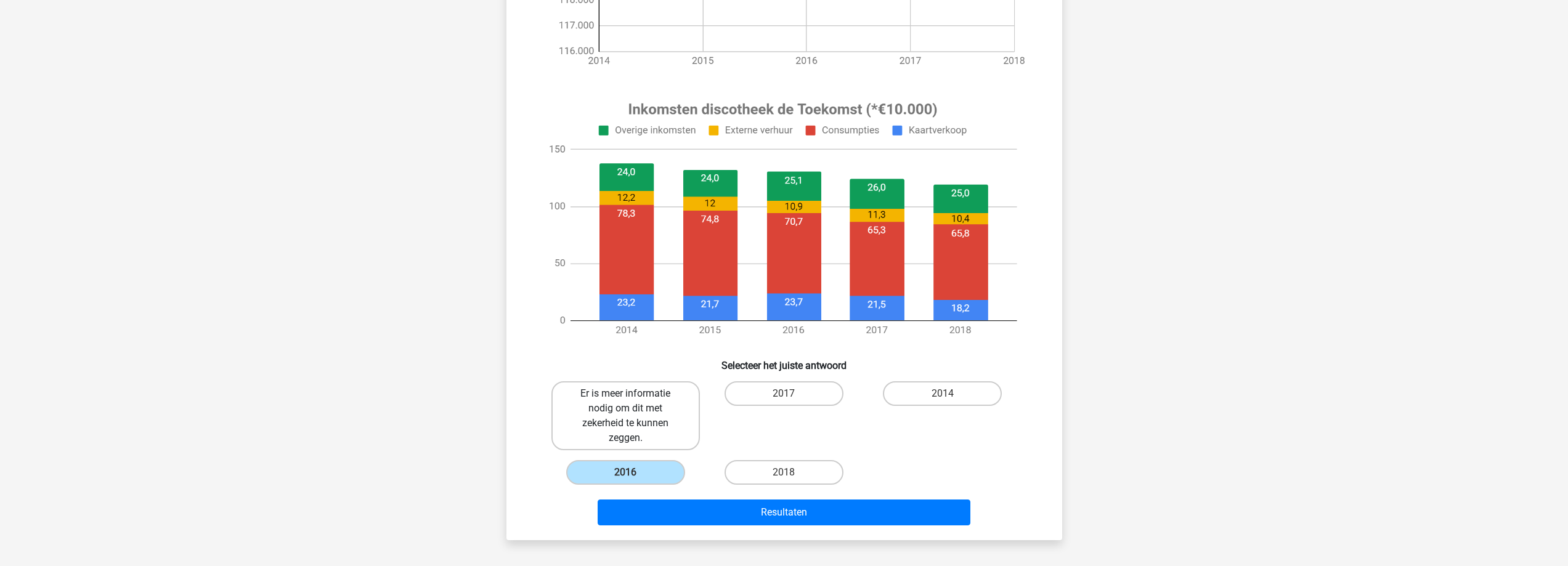
radio input "true"
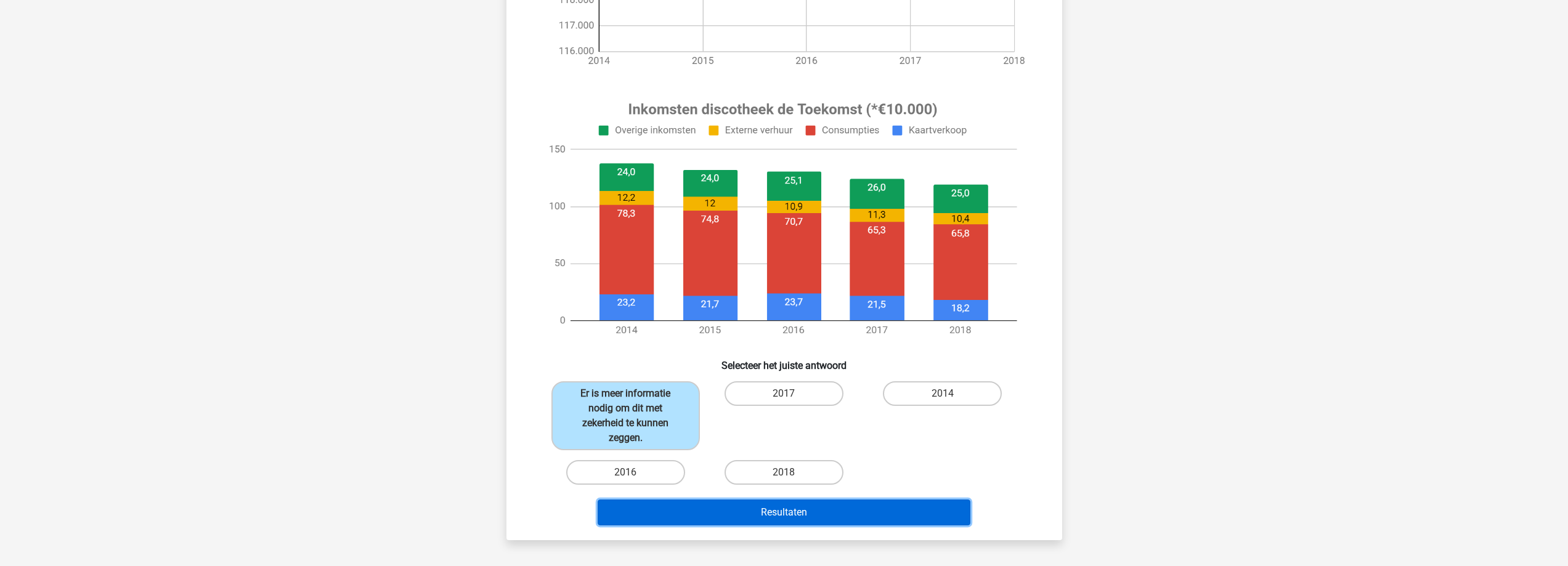
click at [666, 512] on button "Resultaten" at bounding box center [783, 512] width 373 height 26
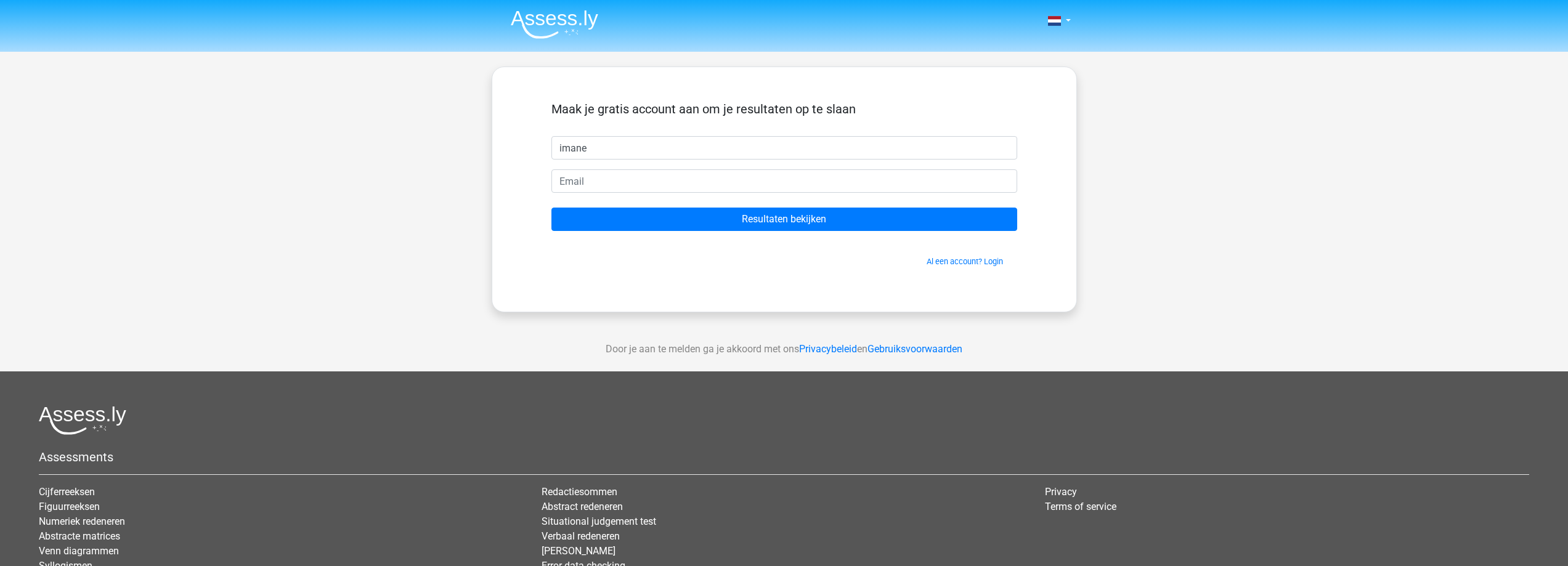
type input "imane"
type input "[EMAIL_ADDRESS][DOMAIN_NAME]"
click at [551, 208] on input "Resultaten bekijken" at bounding box center [784, 219] width 466 height 24
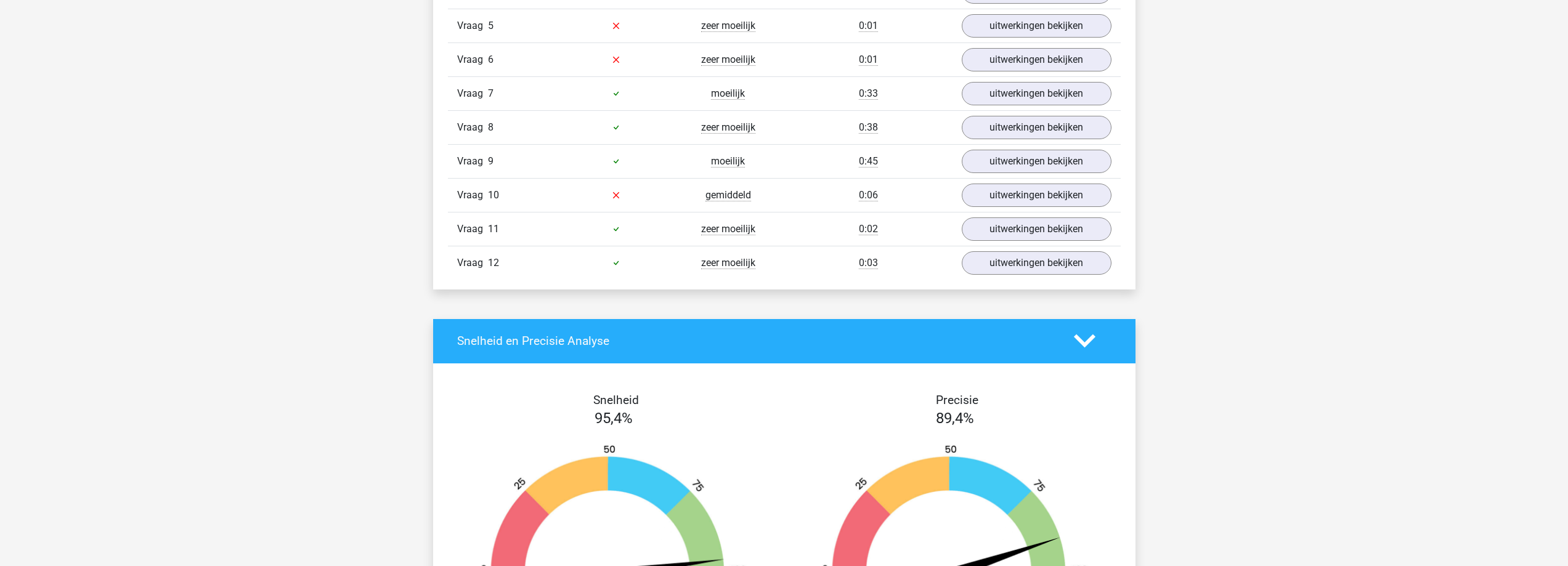
scroll to position [1416, 0]
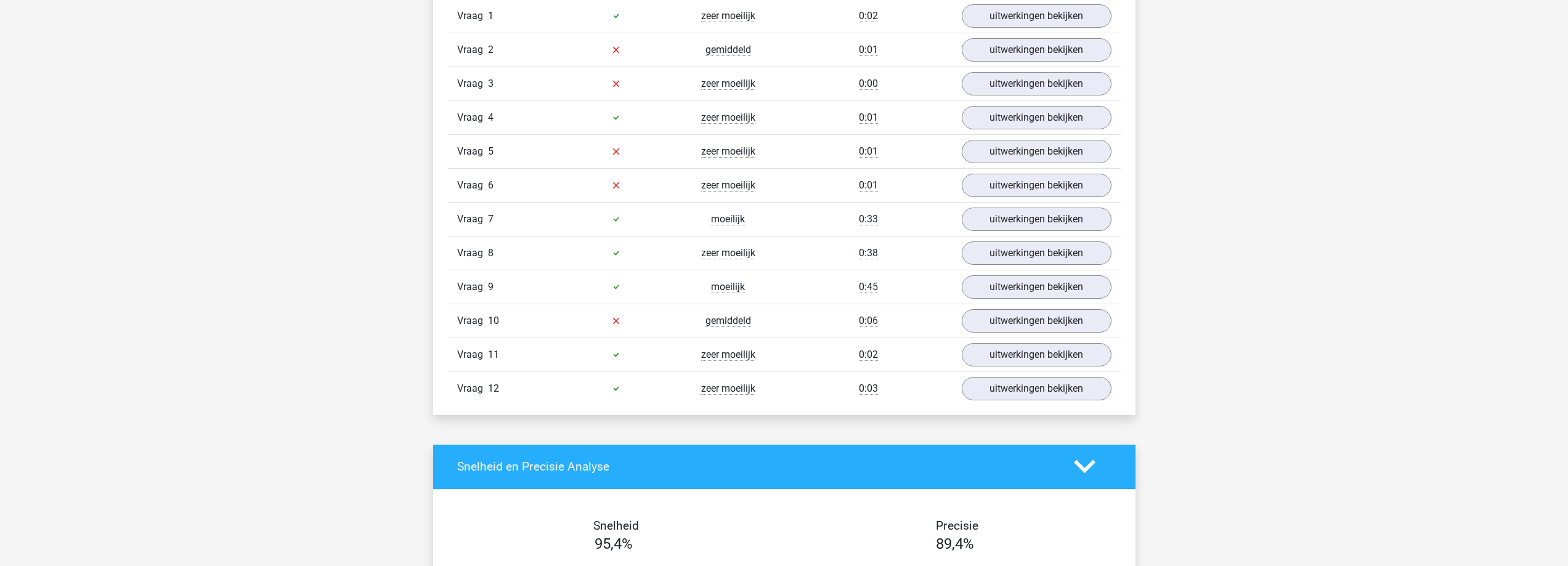
drag, startPoint x: 484, startPoint y: 222, endPoint x: 914, endPoint y: 286, distance: 434.7
click at [914, 286] on div "Vraag 1 zeer moeilijk 0:02 uitwerkingen bekijken Welk getal hoort op de plek va…" at bounding box center [784, 202] width 654 height 406
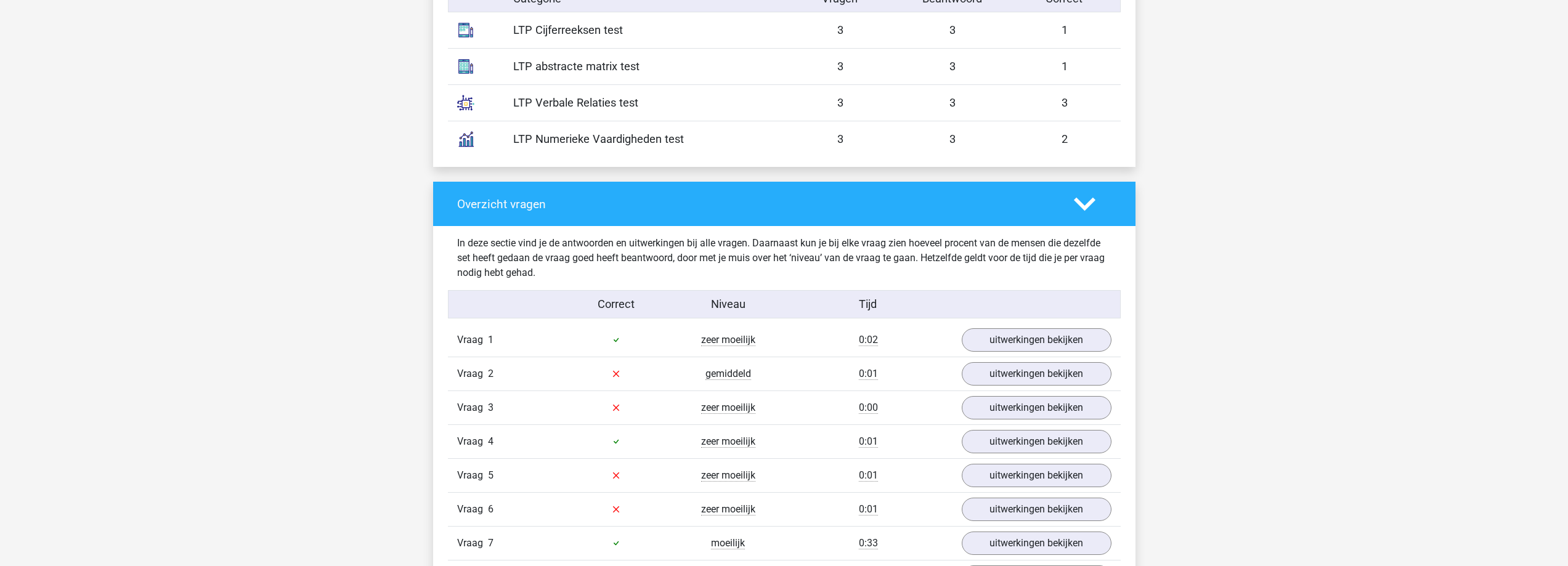
scroll to position [985, 0]
